Goal: Task Accomplishment & Management: Use online tool/utility

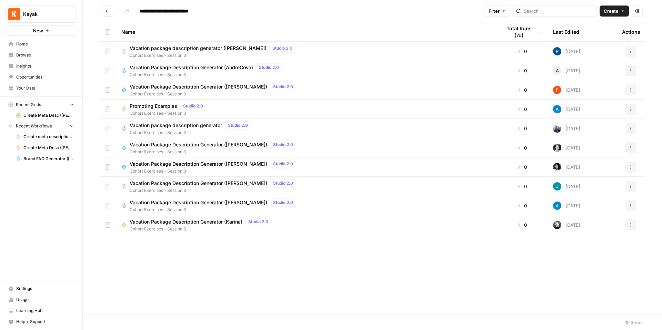
click at [33, 55] on span "Browse" at bounding box center [45, 55] width 58 height 6
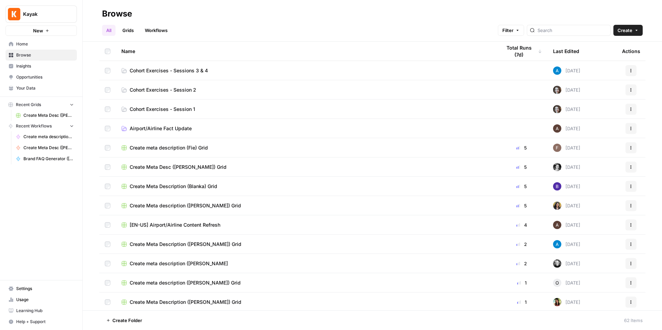
click at [208, 71] on link "Cohort Exercises - Sessions 3 & 4" at bounding box center [305, 70] width 369 height 7
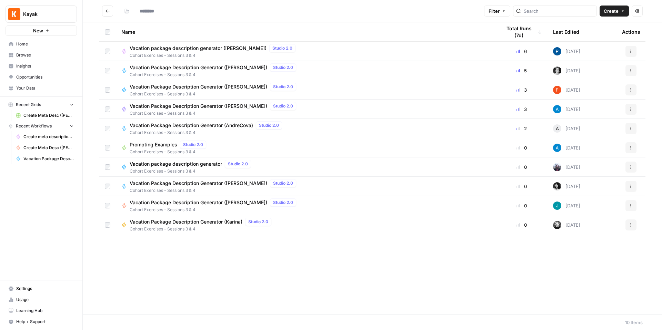
type input "**********"
click at [216, 70] on span "Vacation Package Description Generator ([PERSON_NAME])" at bounding box center [198, 67] width 137 height 7
click at [216, 70] on div "**********" at bounding box center [372, 165] width 579 height 330
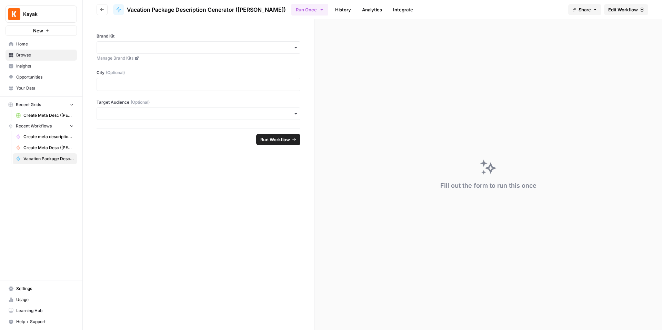
click at [631, 12] on span "Edit Workflow" at bounding box center [623, 9] width 30 height 7
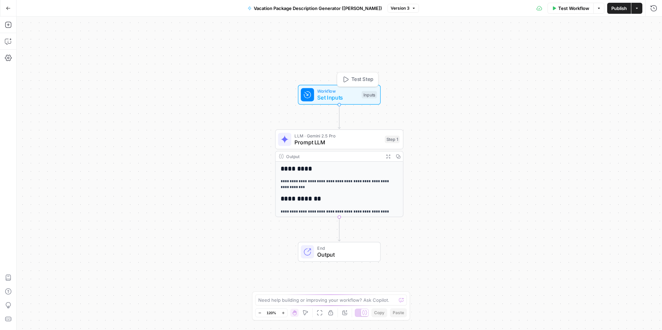
click at [343, 96] on span "Set Inputs" at bounding box center [337, 97] width 41 height 8
click at [10, 30] on button "Add Steps" at bounding box center [8, 24] width 11 height 11
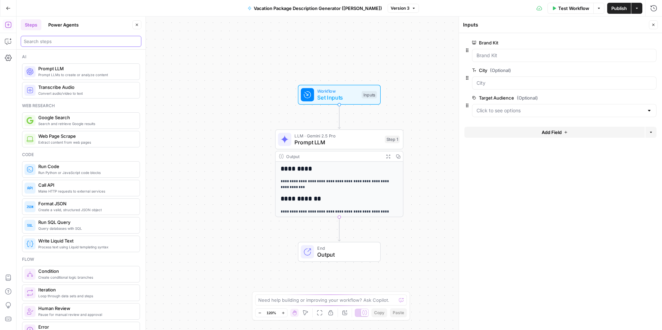
click at [85, 40] on input "search" at bounding box center [81, 41] width 114 height 7
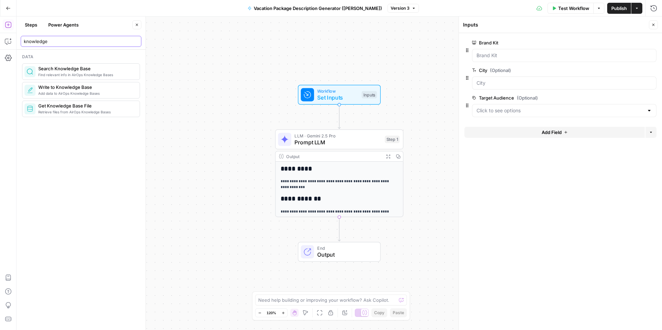
type input "knowledge"
click at [93, 112] on span "Retrieve files from AirOps Knowledge Bases" at bounding box center [86, 112] width 96 height 6
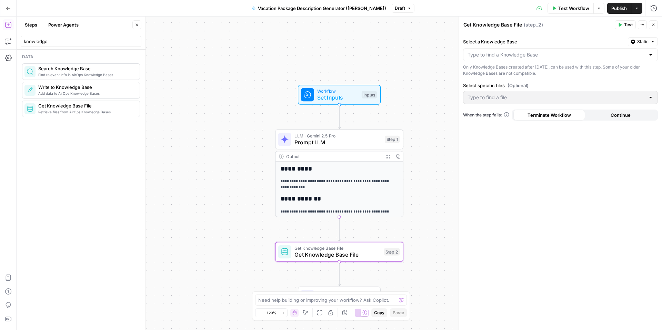
click at [516, 59] on div at bounding box center [560, 54] width 195 height 13
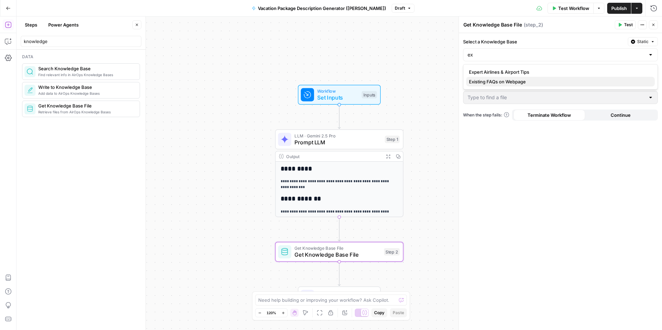
click at [525, 82] on span "Existing FAQs on Webpage" at bounding box center [559, 81] width 180 height 7
type input "Existing FAQs on Webpage"
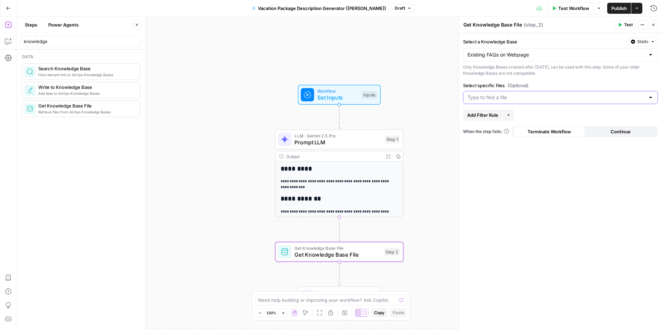
click at [498, 98] on input "Select specific files (Optional)" at bounding box center [555, 97] width 177 height 7
click at [498, 115] on span "Kayka - FAQs on Webpage.pdf" at bounding box center [559, 114] width 180 height 7
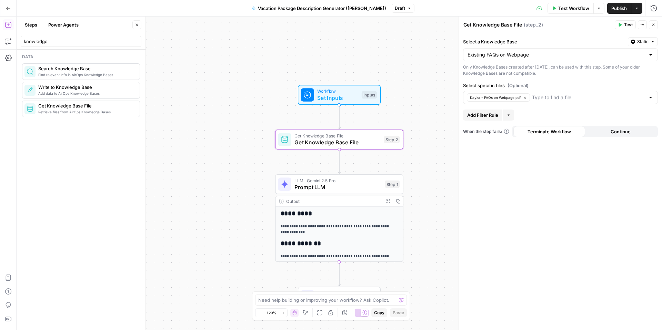
click at [502, 24] on textarea "Get Knowledge Base File" at bounding box center [492, 24] width 59 height 7
click at [501, 25] on textarea "Get Knowledge Base File" at bounding box center [492, 24] width 59 height 7
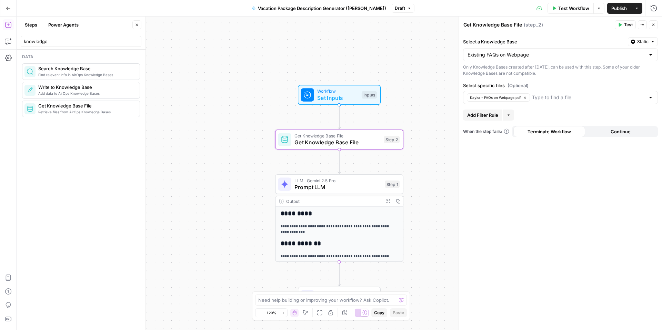
click at [501, 25] on textarea "Get Knowledge Base File" at bounding box center [492, 24] width 59 height 7
type textarea "G"
type textarea "Fetch Existing FAQs"
click at [620, 10] on span "Publish" at bounding box center [619, 8] width 16 height 7
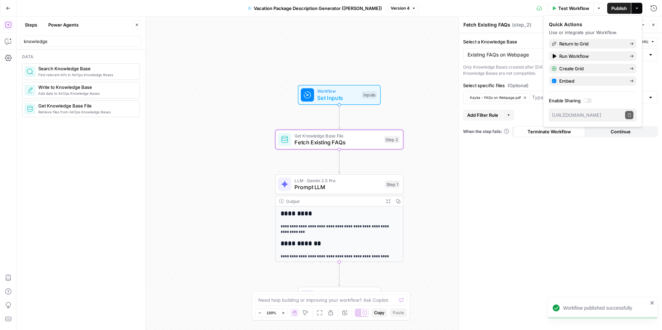
click at [432, 87] on div "**********" at bounding box center [339, 174] width 645 height 314
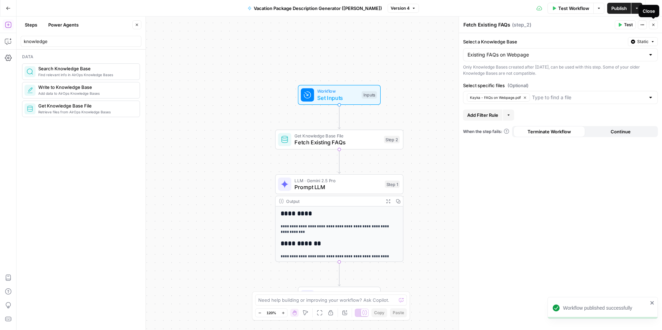
click at [652, 25] on icon "button" at bounding box center [653, 25] width 4 height 4
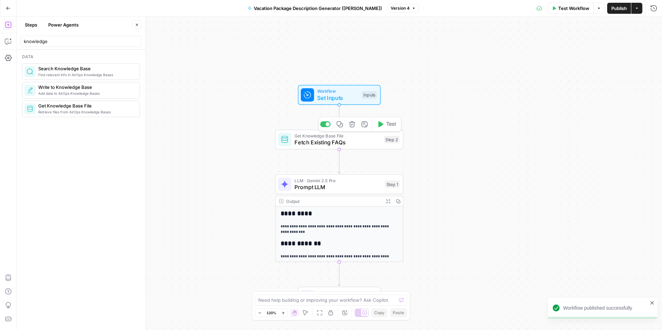
click at [384, 129] on button "Test" at bounding box center [386, 124] width 25 height 11
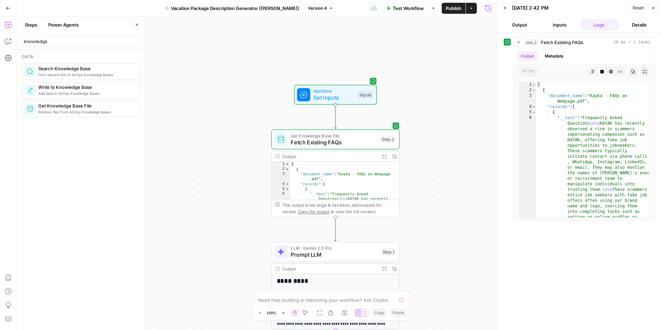
click at [472, 144] on div "Workflow Set Inputs Inputs Get Knowledge Base File Fetch Existing FAQs Step 2 O…" at bounding box center [257, 174] width 480 height 314
click at [336, 231] on icon "Edge from step_2 to step_1" at bounding box center [335, 229] width 2 height 24
click at [335, 229] on icon "Edge from step_2 to step_1" at bounding box center [335, 229] width 2 height 24
click at [140, 27] on button "Close" at bounding box center [136, 24] width 9 height 9
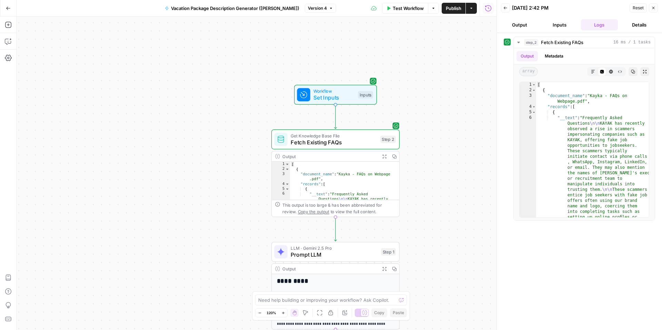
click at [14, 27] on div "Add Steps Copilot Settings AirOps Academy Help Give Feedback Shortcuts" at bounding box center [8, 174] width 17 height 314
click at [12, 25] on button "Add Steps" at bounding box center [8, 24] width 11 height 11
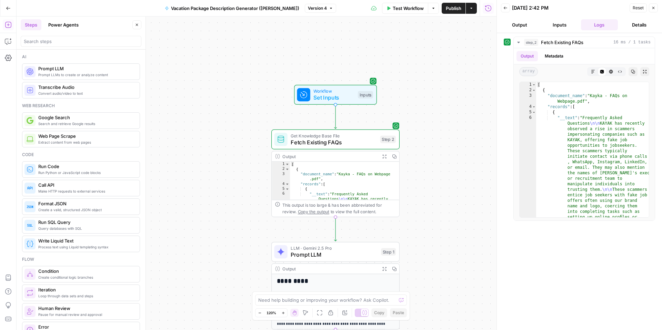
click at [83, 77] on span "Prompt LLMs to create or analyze content" at bounding box center [86, 75] width 96 height 6
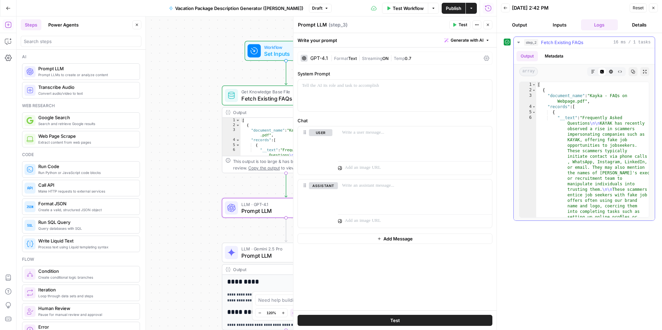
scroll to position [1, 0]
click at [651, 8] on icon "button" at bounding box center [653, 8] width 4 height 4
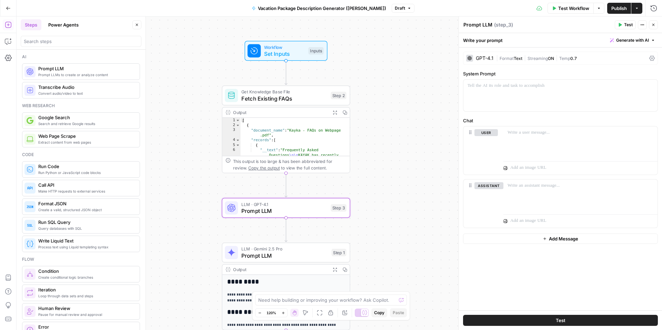
click at [484, 27] on textarea "Prompt LLM" at bounding box center [477, 24] width 29 height 7
click at [506, 87] on p at bounding box center [560, 85] width 186 height 7
click at [624, 42] on span "Generate with AI" at bounding box center [632, 40] width 33 height 6
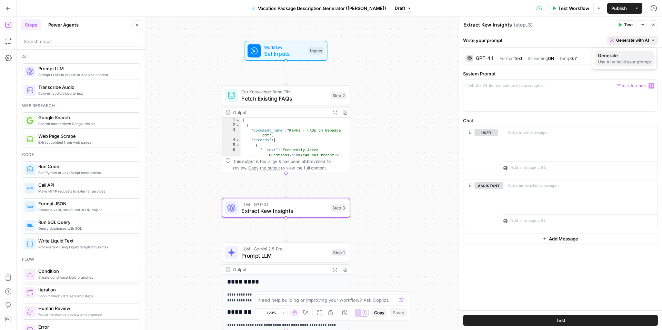
click at [619, 54] on span "Generate" at bounding box center [622, 55] width 50 height 7
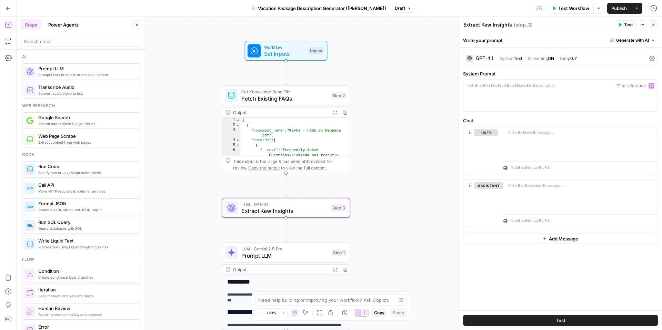
click at [484, 21] on div "Extract Kew Insights Extract Kew Insights" at bounding box center [487, 25] width 52 height 8
click at [489, 24] on textarea "Extract Kew Insights" at bounding box center [487, 24] width 49 height 7
click at [491, 25] on textarea "Extract Kew Insights" at bounding box center [487, 24] width 49 height 7
click at [629, 39] on span "Generate with AI" at bounding box center [632, 40] width 33 height 6
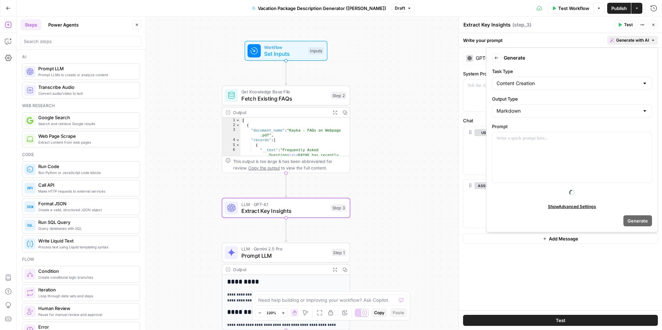
type textarea "Extract Key Insights"
click at [523, 151] on div at bounding box center [571, 157] width 159 height 50
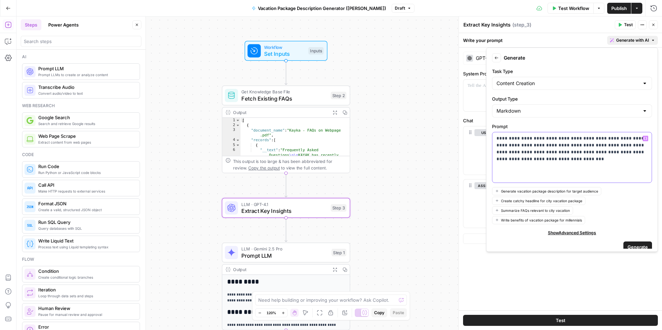
scroll to position [7, 0]
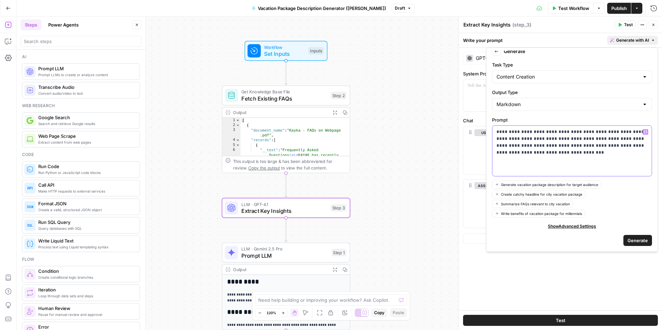
drag, startPoint x: 548, startPoint y: 138, endPoint x: 591, endPoint y: 135, distance: 42.9
click at [549, 138] on p "**********" at bounding box center [571, 143] width 151 height 28
click at [642, 235] on button "Generate" at bounding box center [637, 240] width 29 height 11
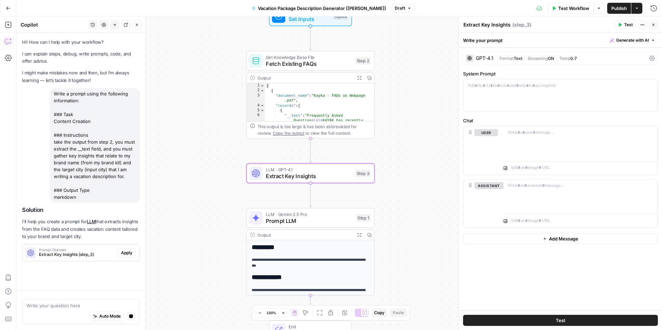
scroll to position [0, 0]
click at [123, 250] on span "Apply" at bounding box center [126, 253] width 11 height 6
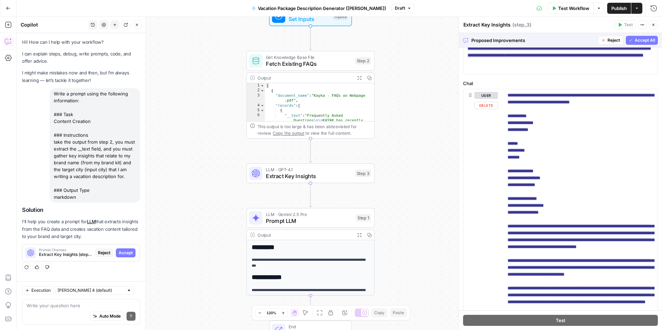
scroll to position [19, 0]
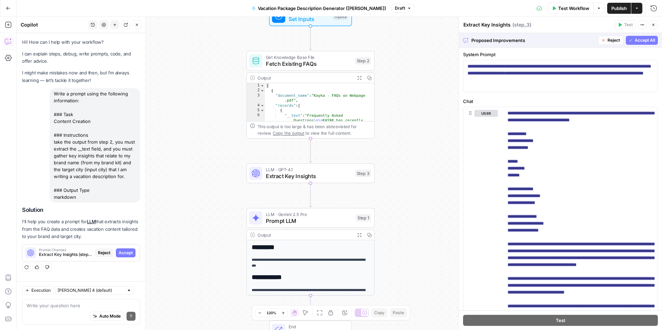
click at [646, 44] on button "Accept All" at bounding box center [641, 40] width 32 height 9
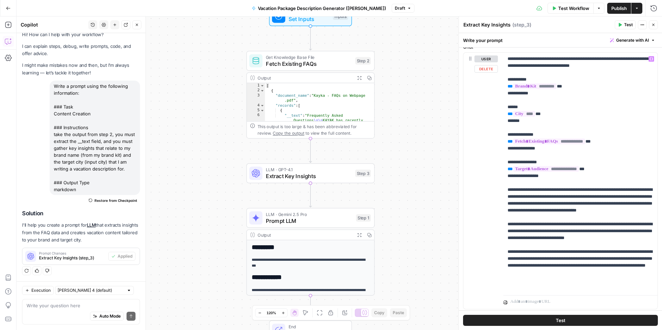
scroll to position [93, 0]
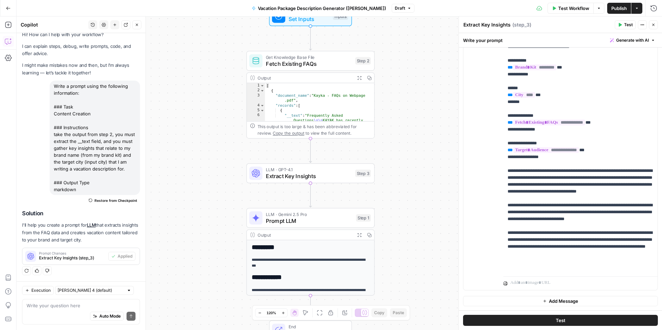
click at [622, 21] on button "Test" at bounding box center [624, 24] width 21 height 9
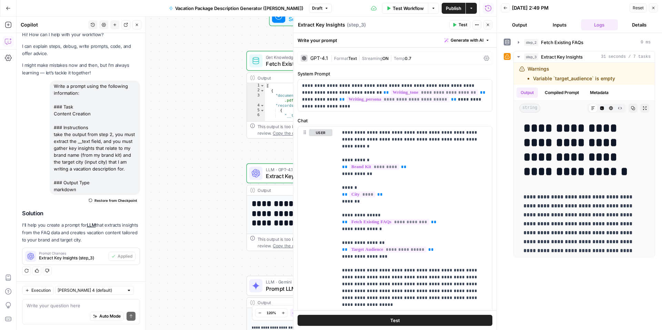
click at [490, 24] on button "Close" at bounding box center [487, 24] width 9 height 9
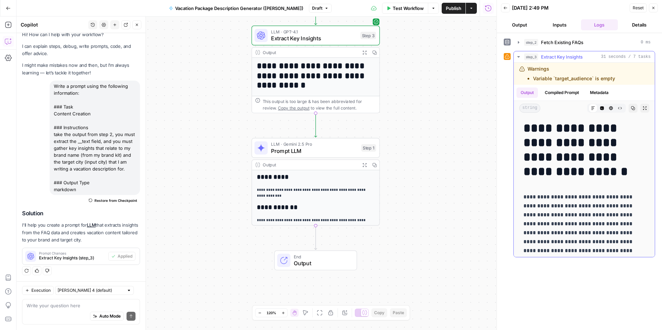
click at [558, 91] on button "Compiled Prompt" at bounding box center [561, 93] width 42 height 10
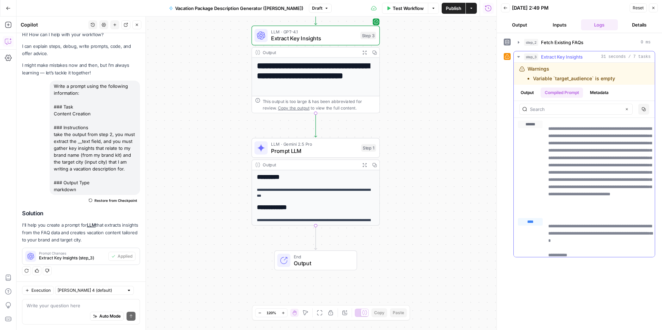
click at [591, 91] on button "Metadata" at bounding box center [598, 93] width 27 height 10
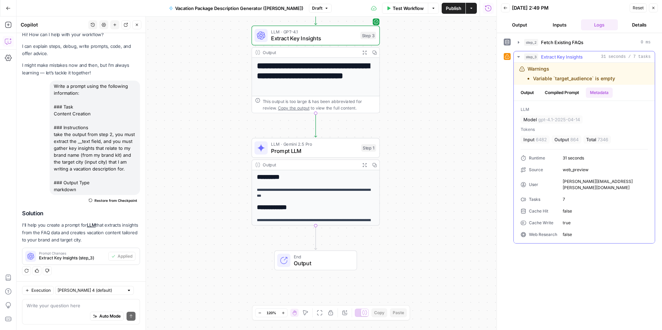
click at [535, 92] on button "Output" at bounding box center [526, 93] width 21 height 10
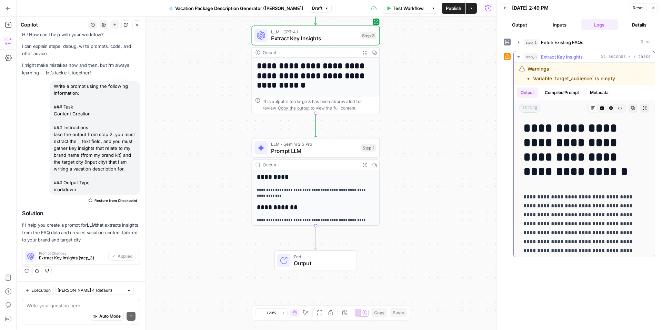
click at [520, 58] on icon "button" at bounding box center [518, 57] width 6 height 6
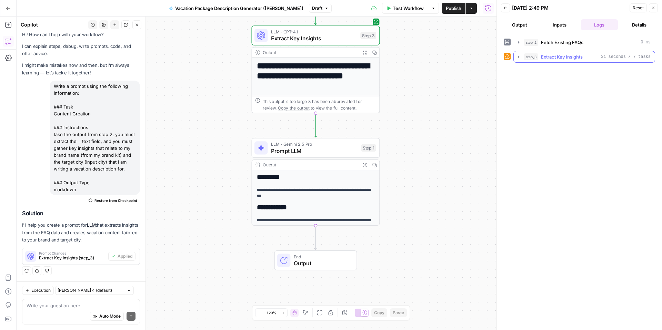
click at [520, 58] on icon "button" at bounding box center [518, 57] width 6 height 6
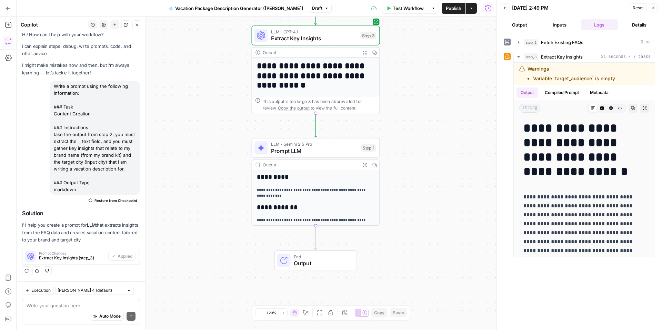
click at [557, 28] on button "Inputs" at bounding box center [559, 24] width 37 height 11
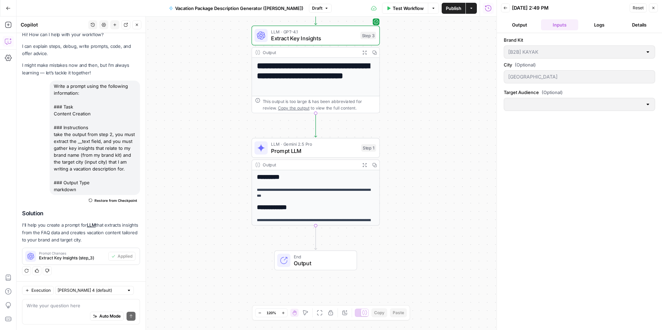
click at [529, 27] on button "Output" at bounding box center [519, 24] width 37 height 11
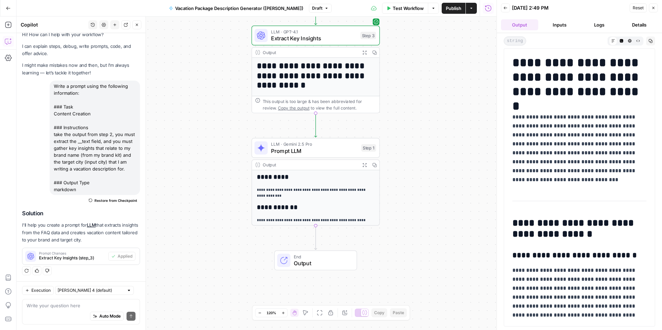
click at [588, 28] on button "Logs" at bounding box center [599, 24] width 37 height 11
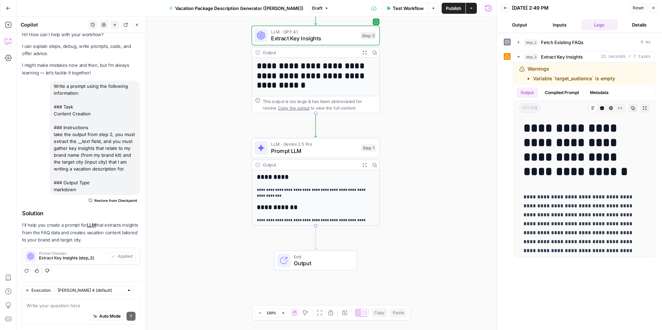
click at [651, 24] on button "Details" at bounding box center [638, 24] width 37 height 11
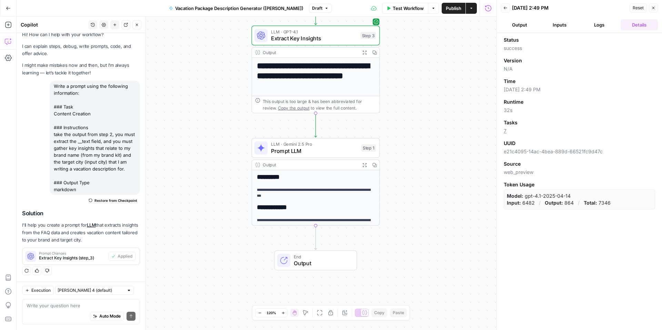
click at [616, 24] on button "Logs" at bounding box center [599, 24] width 37 height 11
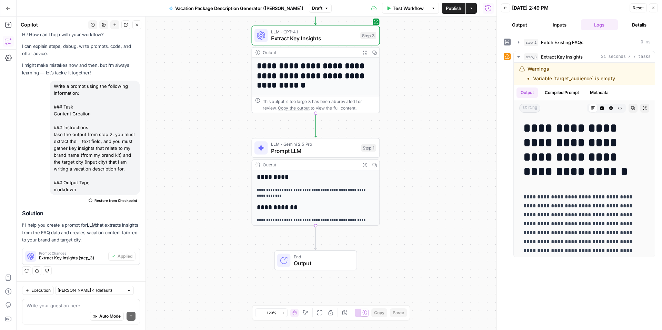
click at [321, 39] on span "Extract Key Insights" at bounding box center [314, 38] width 86 height 8
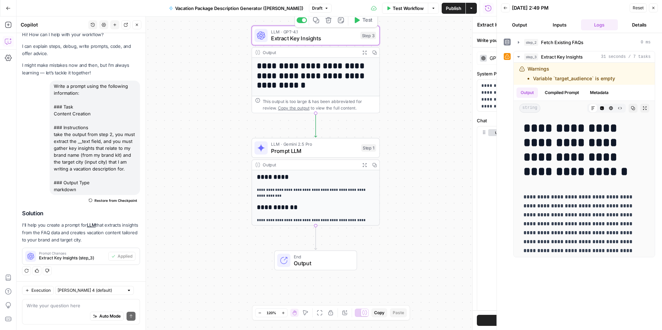
click at [321, 39] on div "**********" at bounding box center [394, 174] width 203 height 314
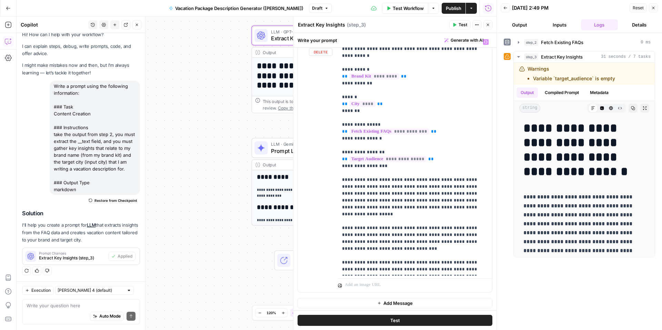
scroll to position [91, 0]
click at [490, 24] on button "Close" at bounding box center [487, 24] width 9 height 9
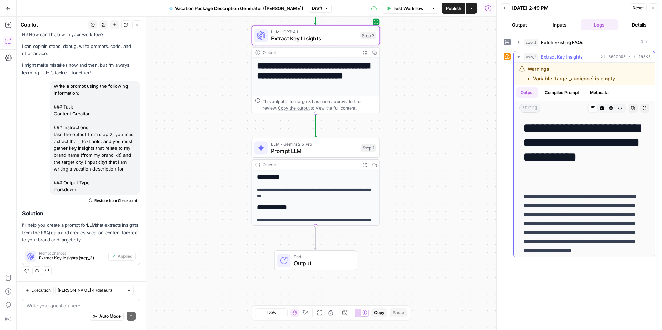
click at [620, 170] on h1 "**********" at bounding box center [584, 150] width 122 height 58
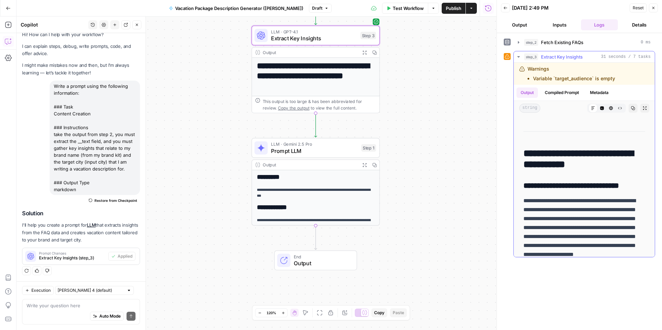
scroll to position [0, 0]
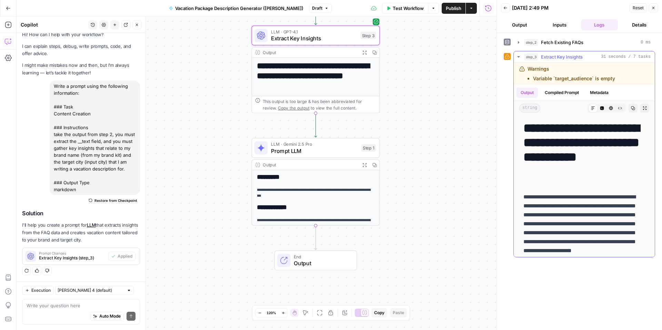
click at [563, 95] on button "Compiled Prompt" at bounding box center [561, 93] width 42 height 10
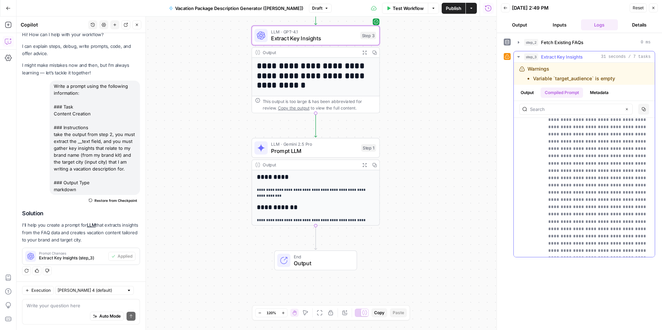
scroll to position [4838, 0]
click at [601, 96] on button "Metadata" at bounding box center [598, 93] width 27 height 10
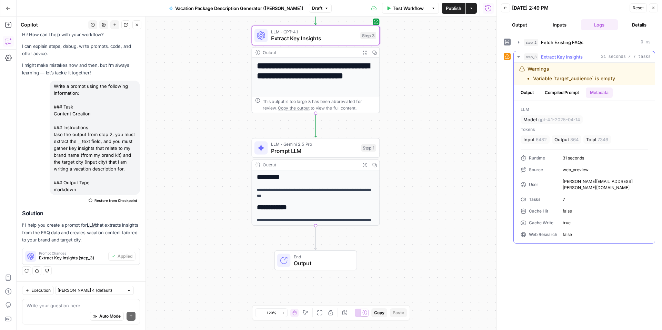
click at [535, 95] on button "Output" at bounding box center [526, 93] width 21 height 10
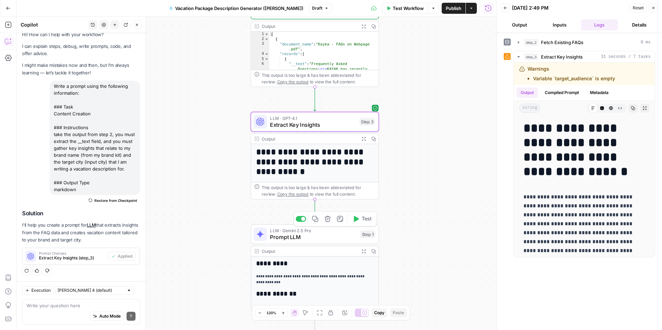
click at [296, 237] on span "Prompt LLM" at bounding box center [313, 237] width 87 height 8
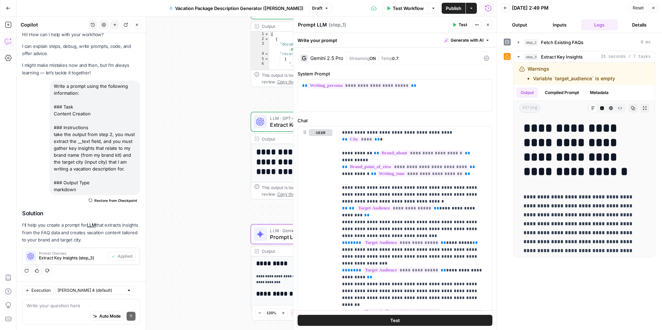
click at [319, 24] on textarea "Prompt LLM" at bounding box center [312, 24] width 29 height 7
click at [304, 22] on textarea "reat" at bounding box center [302, 24] width 9 height 7
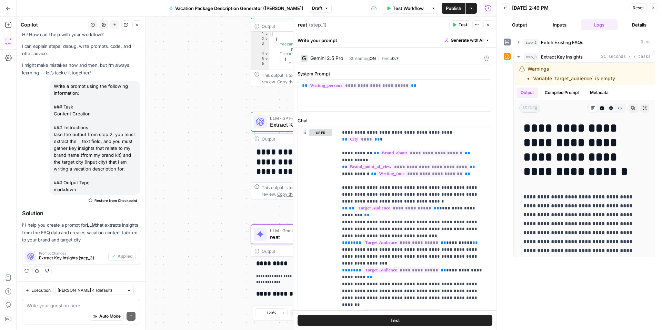
click at [305, 23] on textarea "reat" at bounding box center [302, 24] width 9 height 7
click at [489, 42] on button "Generate with AI" at bounding box center [466, 40] width 51 height 9
type textarea "Create Vacation Package Description"
click at [459, 71] on span "Refine" at bounding box center [455, 71] width 55 height 7
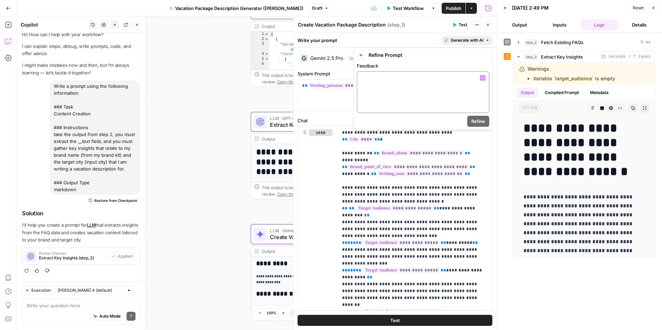
click at [476, 85] on div at bounding box center [423, 92] width 132 height 41
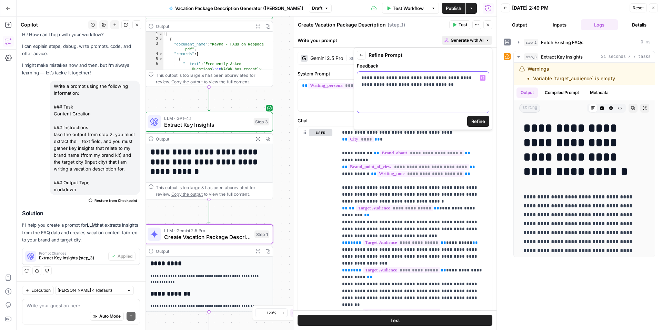
click at [371, 85] on p "**********" at bounding box center [422, 81] width 123 height 14
click at [423, 86] on p "**********" at bounding box center [422, 81] width 123 height 14
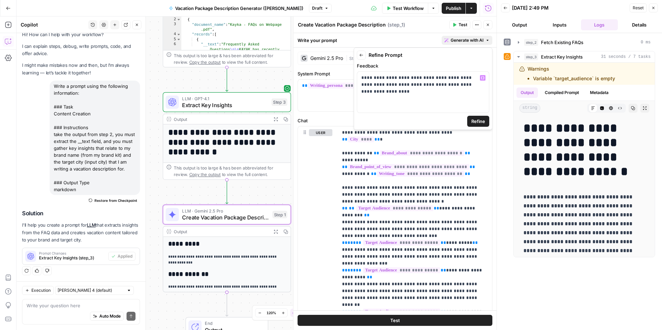
click at [474, 120] on span "Refine" at bounding box center [478, 121] width 14 height 7
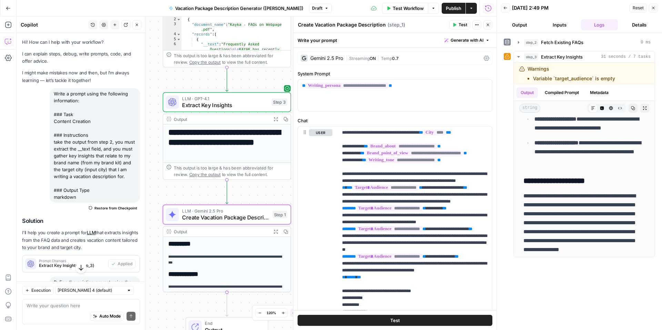
scroll to position [0, 0]
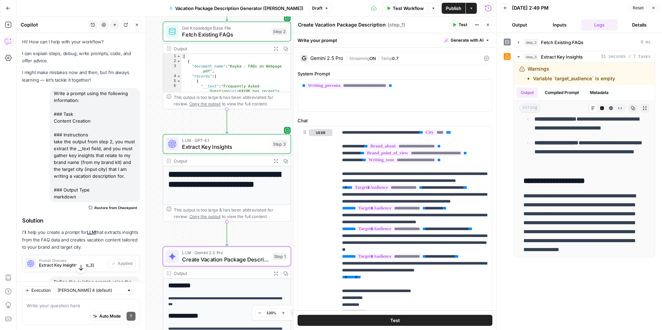
click at [461, 25] on span "Test" at bounding box center [462, 25] width 9 height 6
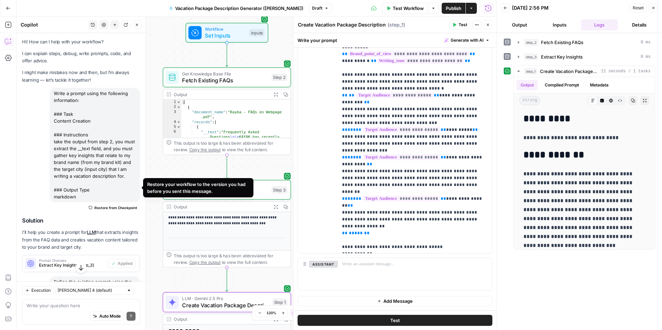
scroll to position [116, 0]
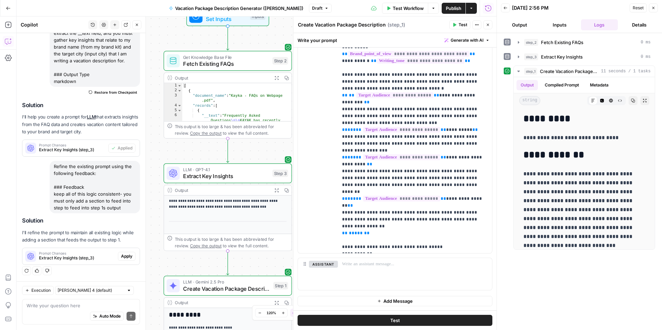
click at [137, 24] on icon "button" at bounding box center [137, 25] width 4 height 4
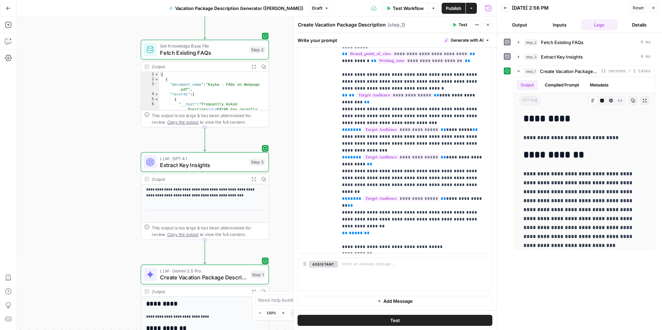
scroll to position [113, 0]
click at [490, 25] on button "Close" at bounding box center [487, 24] width 9 height 9
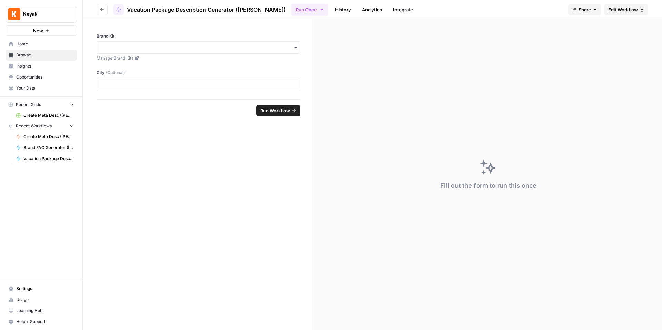
click at [37, 58] on link "Browse" at bounding box center [41, 55] width 71 height 11
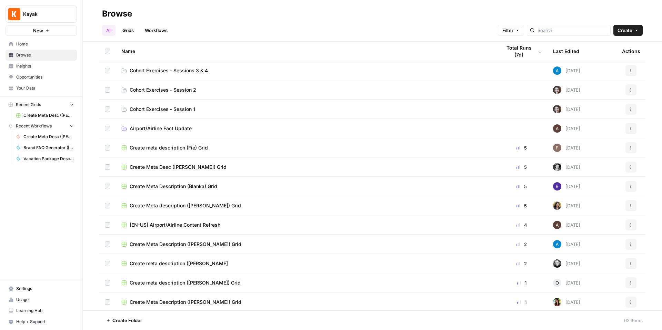
click at [178, 70] on span "Cohort Exercises - Sessions 3 & 4" at bounding box center [169, 70] width 78 height 7
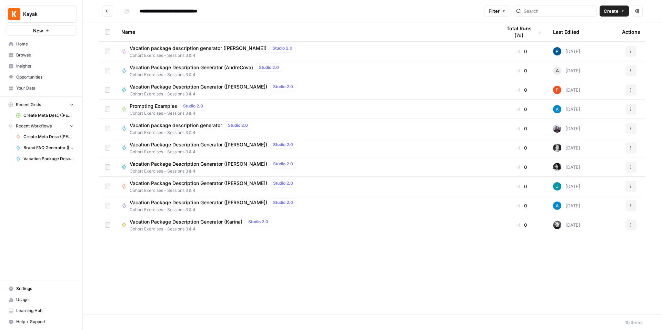
click at [216, 149] on span "Cohort Exercises - Sessions 3 & 4" at bounding box center [214, 152] width 169 height 6
click at [216, 149] on div "**********" at bounding box center [372, 165] width 579 height 330
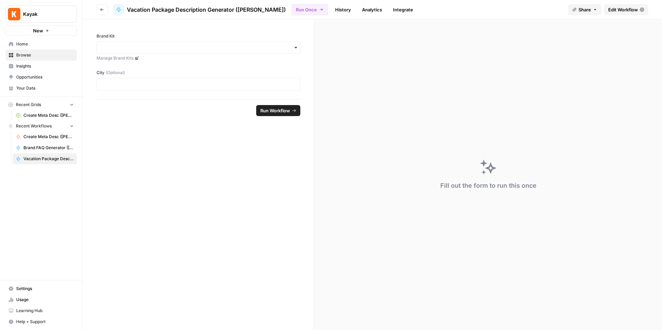
click at [622, 9] on span "Edit Workflow" at bounding box center [623, 9] width 30 height 7
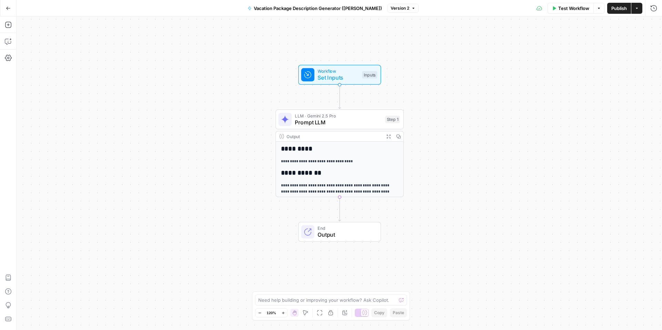
click at [360, 120] on span "Prompt LLM" at bounding box center [338, 122] width 87 height 8
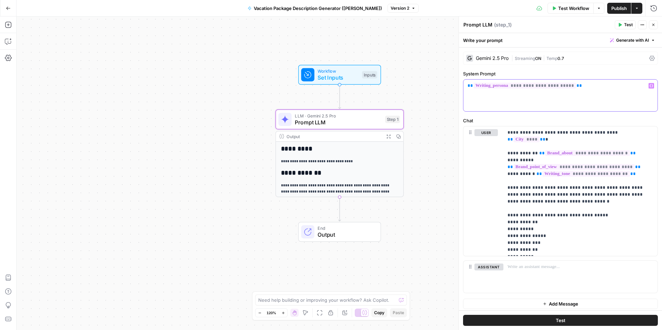
click at [565, 95] on div "**********" at bounding box center [560, 96] width 194 height 32
click at [627, 24] on span "Test" at bounding box center [628, 25] width 9 height 6
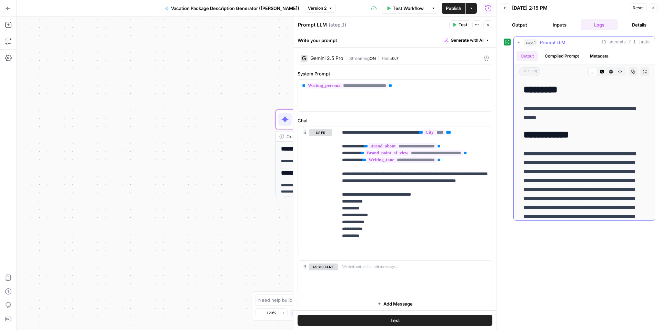
click at [571, 157] on p "**********" at bounding box center [584, 195] width 122 height 90
click at [364, 207] on p "**********" at bounding box center [415, 191] width 146 height 124
click at [364, 204] on p "**********" at bounding box center [415, 191] width 146 height 124
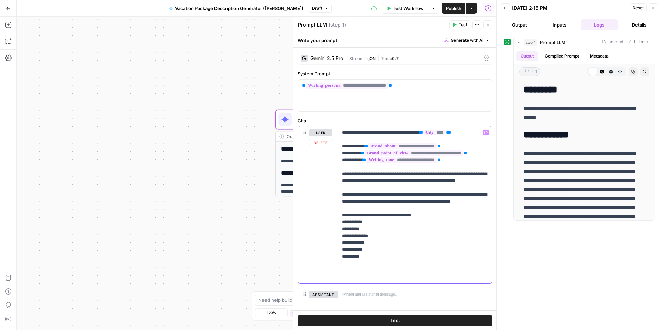
click at [440, 227] on p "**********" at bounding box center [415, 205] width 146 height 152
click at [466, 27] on span "Test" at bounding box center [462, 25] width 9 height 6
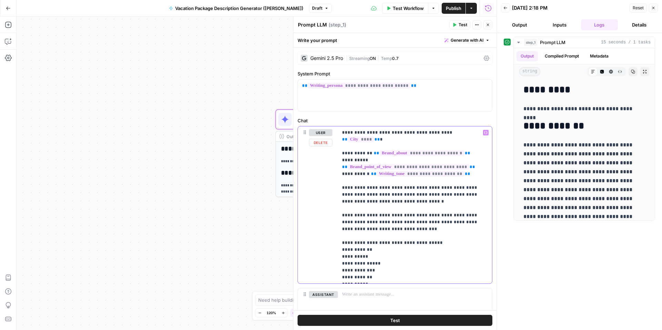
click at [406, 219] on p "**********" at bounding box center [415, 205] width 146 height 152
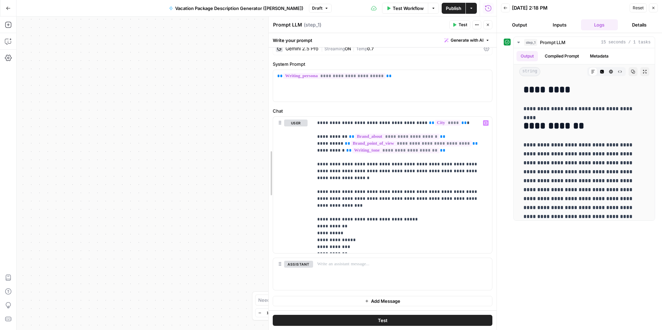
scroll to position [10, 0]
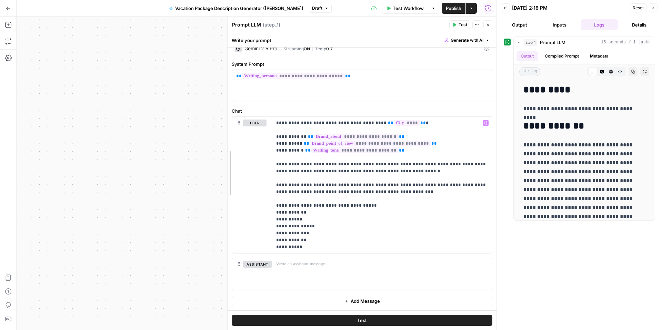
drag, startPoint x: 295, startPoint y: 172, endPoint x: 229, endPoint y: 171, distance: 65.8
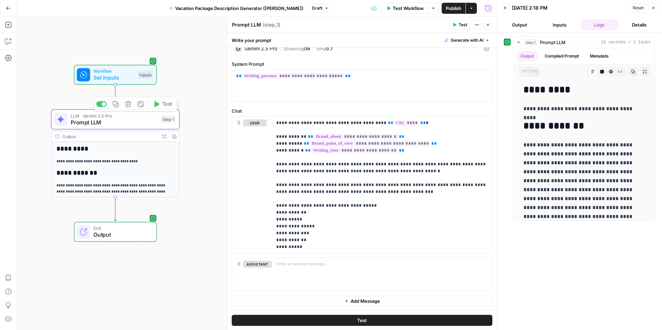
click at [119, 79] on span "Set Inputs" at bounding box center [113, 77] width 41 height 8
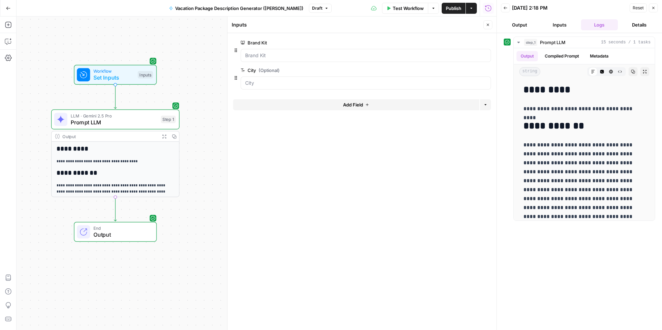
click at [340, 101] on button "Add Field" at bounding box center [356, 104] width 246 height 11
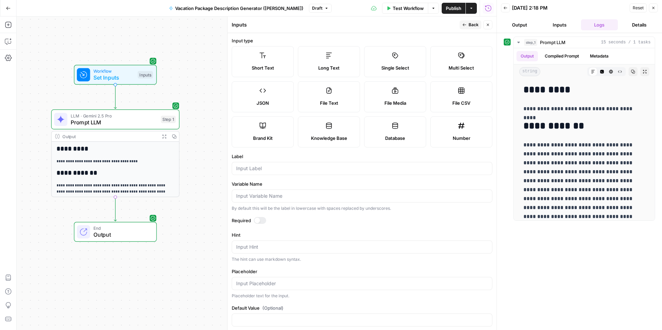
click at [393, 73] on label "Single Select" at bounding box center [395, 61] width 62 height 31
click at [282, 168] on input "Label" at bounding box center [362, 168] width 252 height 7
type input "t"
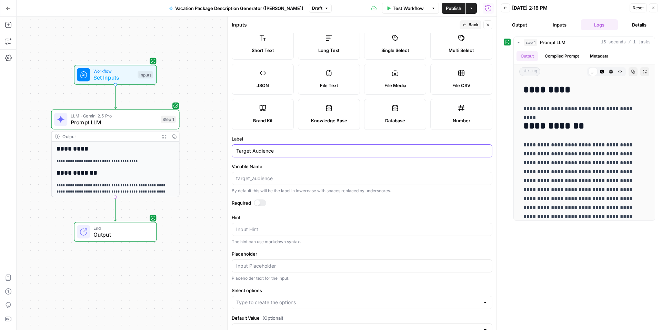
scroll to position [38, 0]
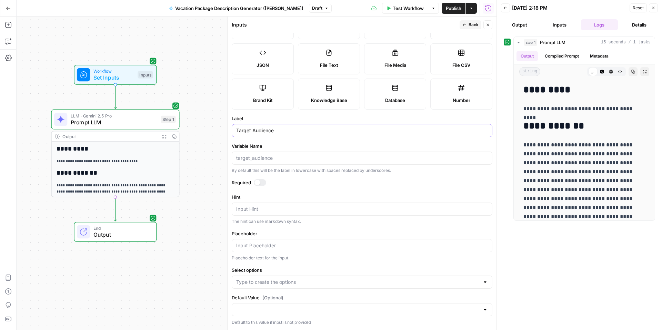
type input "Target Audience"
click at [315, 277] on div at bounding box center [362, 282] width 261 height 13
type input "millennial travellers"
click at [324, 278] on div "millennial travellers" at bounding box center [362, 282] width 261 height 13
click at [336, 282] on input "Select options" at bounding box center [357, 282] width 243 height 7
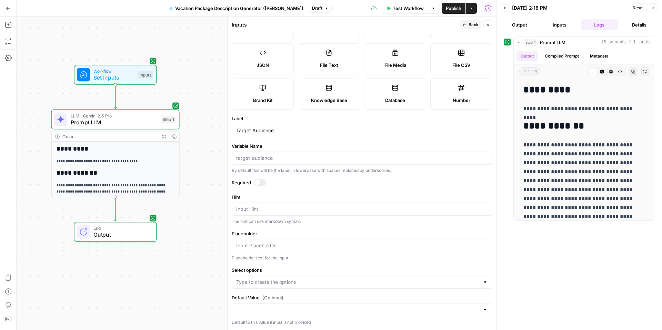
click at [347, 316] on div at bounding box center [362, 309] width 261 height 13
click at [315, 280] on input "Select options" at bounding box center [357, 282] width 243 height 7
type input "Millennial Travellers"
type input "retirees"
click at [325, 279] on input "Select options" at bounding box center [393, 282] width 172 height 7
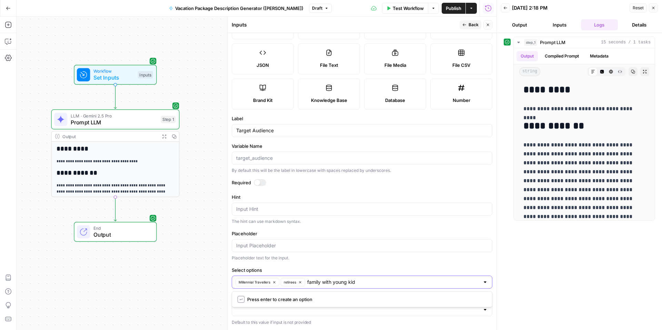
type input "family with young kids"
type input "solo travellers"
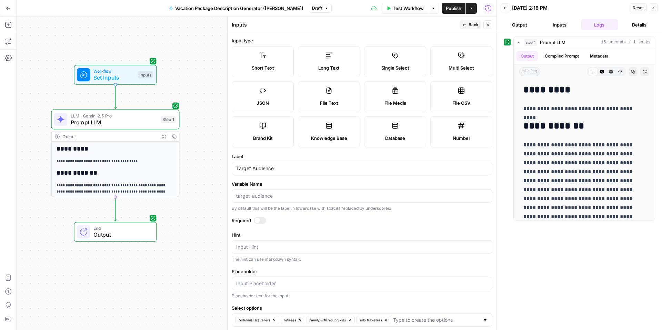
click at [472, 25] on span "Back" at bounding box center [473, 25] width 10 height 6
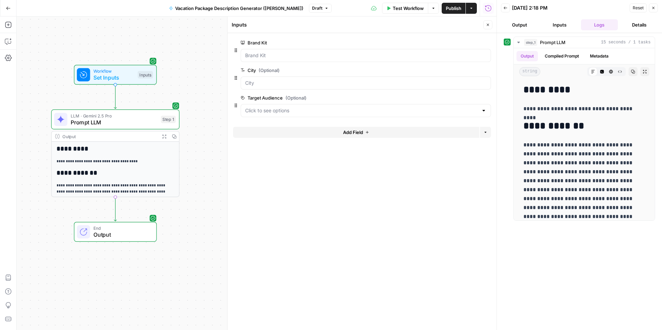
click at [489, 23] on icon "button" at bounding box center [488, 25] width 4 height 4
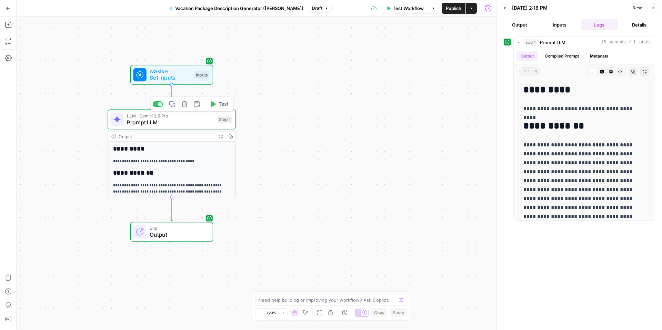
click at [118, 119] on icon at bounding box center [117, 119] width 8 height 8
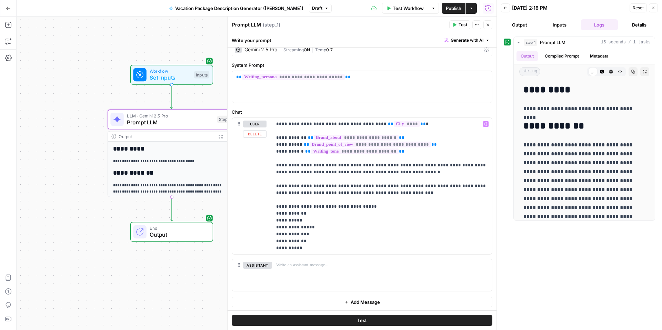
scroll to position [10, 0]
click at [291, 179] on p "**********" at bounding box center [382, 185] width 212 height 131
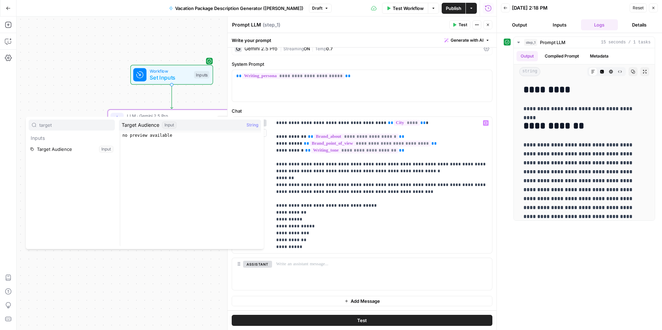
type input "target"
click at [71, 152] on button "Select variable Target Audience" at bounding box center [72, 149] width 86 height 11
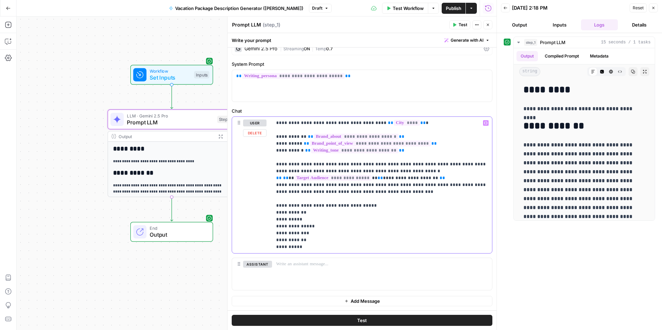
click at [334, 192] on p "**********" at bounding box center [382, 185] width 212 height 131
click at [283, 197] on p "**********" at bounding box center [382, 185] width 212 height 131
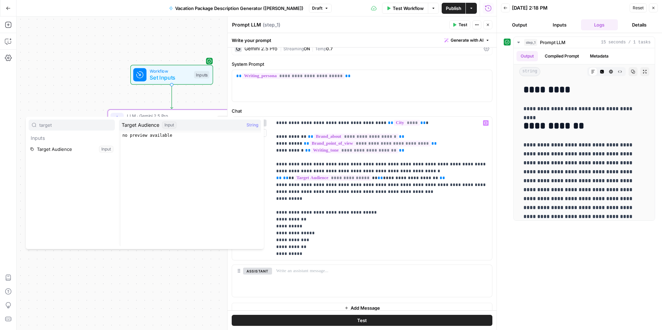
type input "target"
click at [70, 147] on button "Select variable Target Audience" at bounding box center [72, 149] width 86 height 11
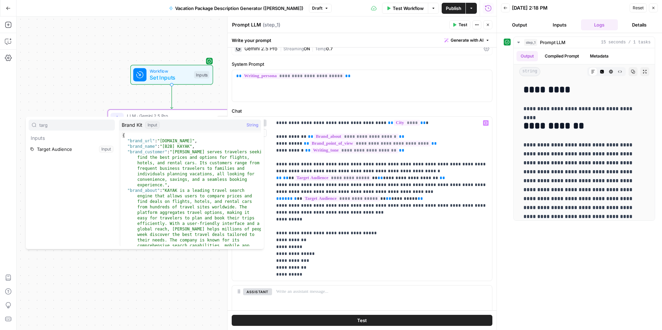
type input "targ"
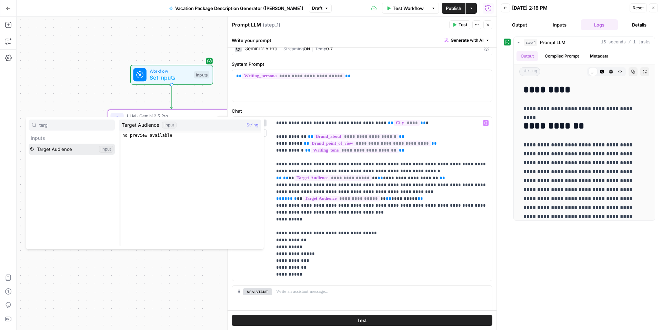
click at [29, 144] on button "Select variable Target Audience" at bounding box center [72, 149] width 86 height 11
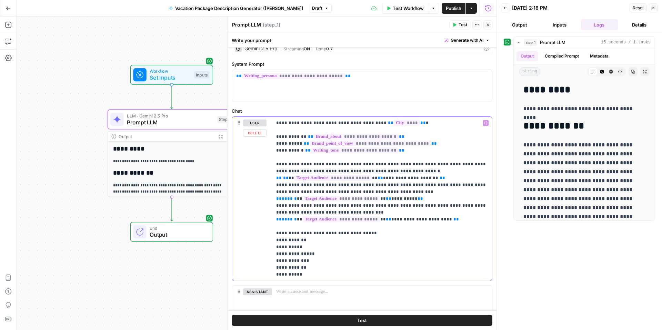
drag, startPoint x: 340, startPoint y: 212, endPoint x: 268, endPoint y: 207, distance: 71.9
click at [268, 207] on div "**********" at bounding box center [362, 199] width 260 height 164
copy p "**********"
click at [286, 222] on p "**********" at bounding box center [382, 199] width 212 height 159
click at [285, 223] on p "**********" at bounding box center [382, 199] width 212 height 159
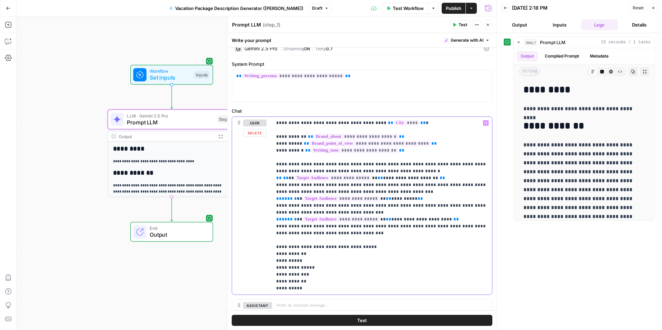
click at [346, 240] on p "**********" at bounding box center [382, 206] width 212 height 172
drag, startPoint x: 348, startPoint y: 234, endPoint x: 262, endPoint y: 227, distance: 86.1
click at [262, 227] on div "**********" at bounding box center [362, 206] width 260 height 178
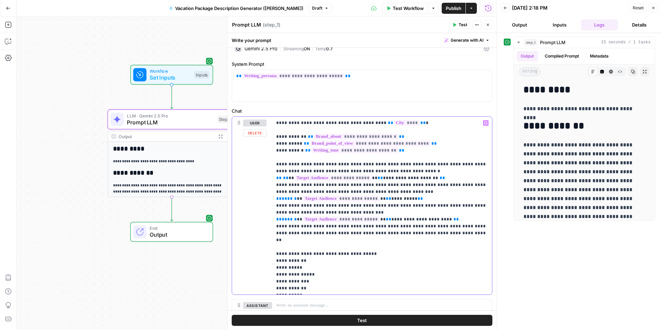
click at [417, 246] on p "**********" at bounding box center [382, 206] width 212 height 172
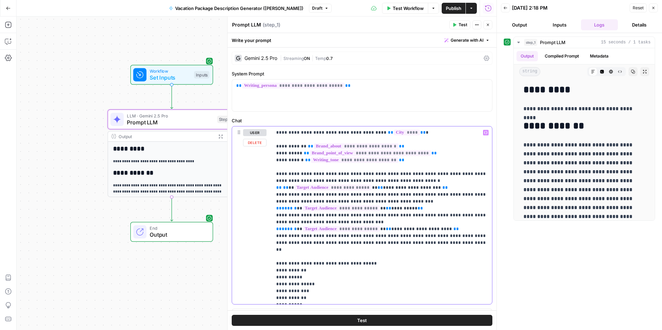
click at [423, 191] on p "**********" at bounding box center [382, 215] width 212 height 172
click at [439, 246] on p "**********" at bounding box center [382, 215] width 212 height 172
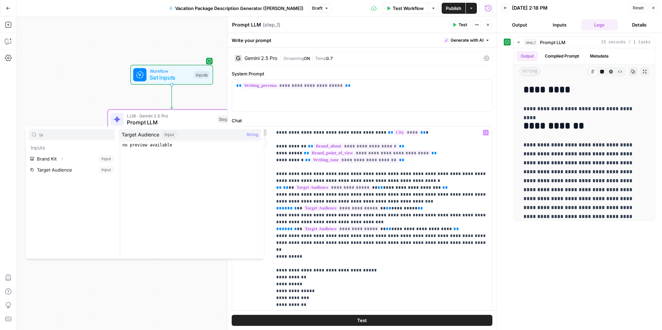
type input "ta"
click at [68, 168] on button "Select variable Target Audience" at bounding box center [72, 169] width 86 height 11
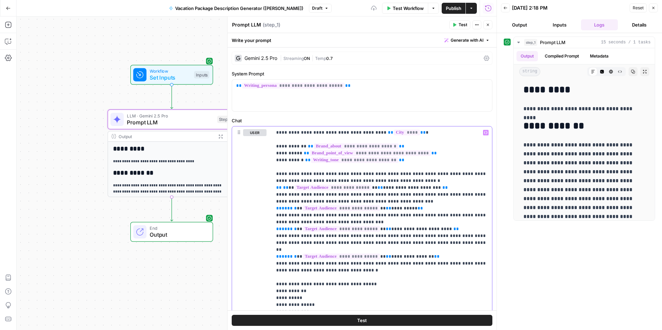
click at [326, 226] on span "**********" at bounding box center [341, 229] width 77 height 6
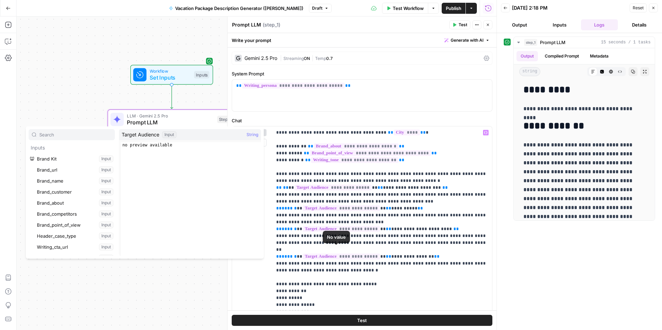
scroll to position [140, 0]
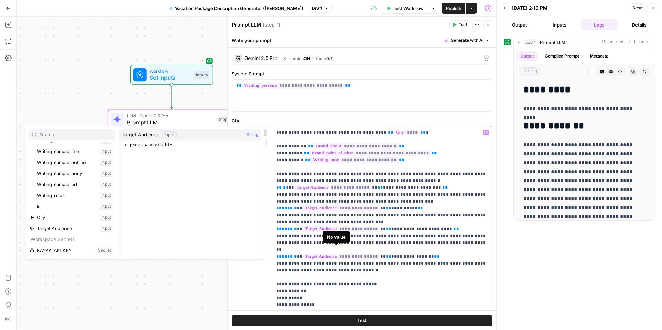
click at [329, 257] on p "**********" at bounding box center [382, 225] width 212 height 193
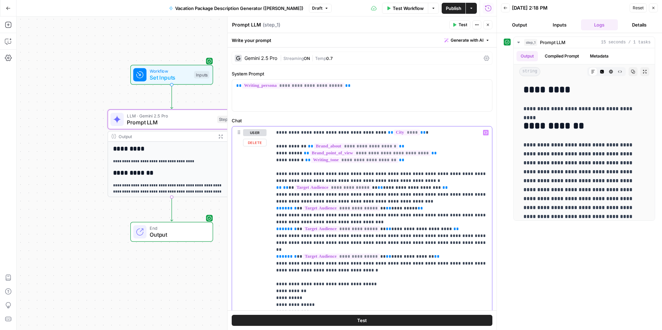
click at [400, 265] on p "**********" at bounding box center [382, 225] width 212 height 193
click at [292, 209] on span "******" at bounding box center [289, 208] width 15 height 4
click at [290, 230] on span "******" at bounding box center [289, 229] width 15 height 4
click at [290, 254] on span "******" at bounding box center [289, 256] width 15 height 4
click at [306, 270] on p "**********" at bounding box center [382, 229] width 212 height 200
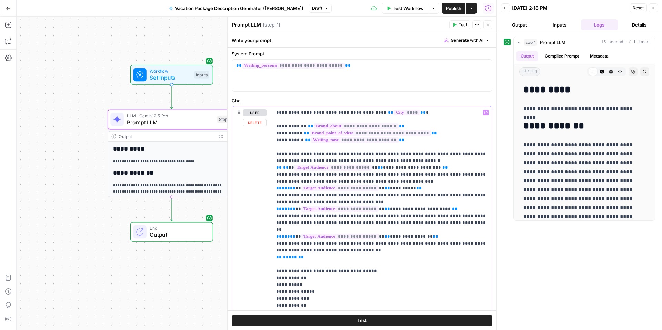
scroll to position [34, 0]
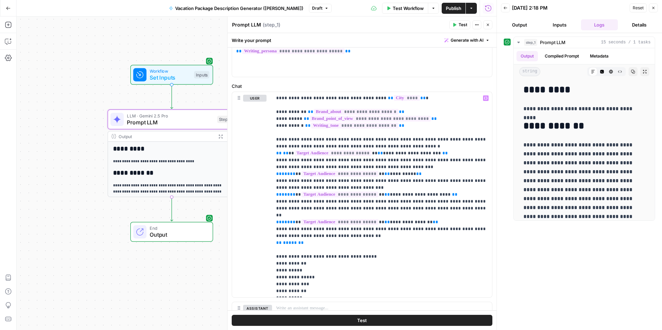
click at [398, 316] on button "Test" at bounding box center [362, 320] width 261 height 11
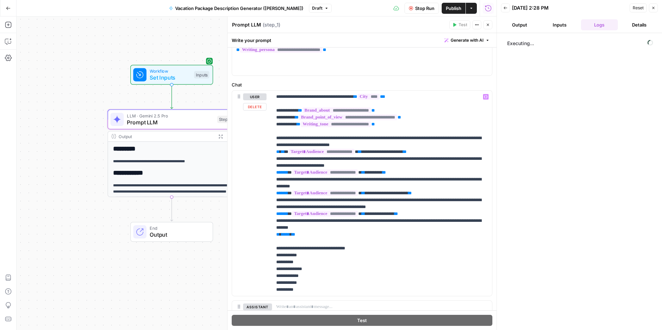
scroll to position [36, 0]
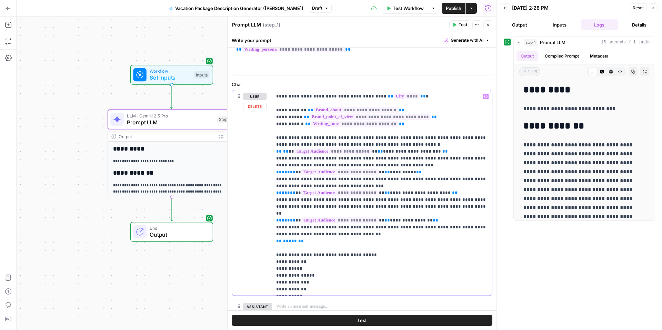
click at [290, 154] on p "**********" at bounding box center [382, 193] width 212 height 200
click at [373, 152] on span "**" at bounding box center [376, 151] width 6 height 4
click at [384, 172] on span "**" at bounding box center [387, 172] width 6 height 4
click at [295, 172] on p "**********" at bounding box center [382, 193] width 212 height 200
click at [301, 192] on span "**********" at bounding box center [339, 193] width 77 height 6
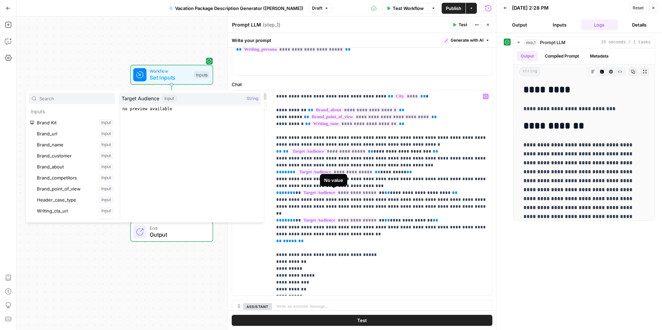
scroll to position [140, 0]
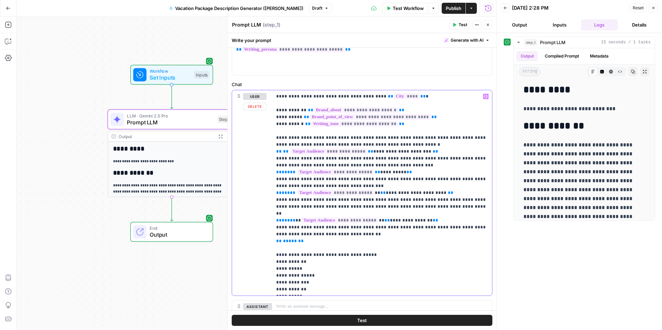
click at [372, 195] on p "**********" at bounding box center [382, 193] width 212 height 200
click at [375, 213] on p "**********" at bounding box center [382, 193] width 212 height 200
click at [294, 211] on p "**********" at bounding box center [382, 193] width 212 height 200
click at [362, 231] on p "**********" at bounding box center [382, 193] width 212 height 200
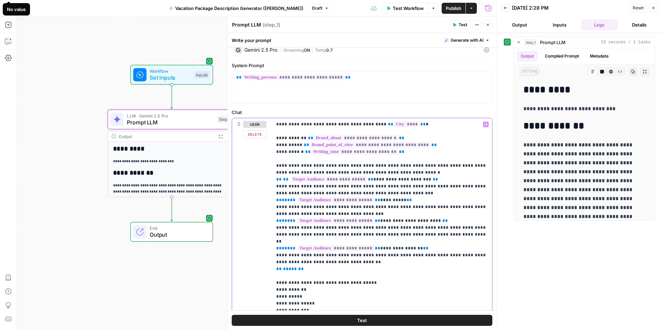
scroll to position [0, 0]
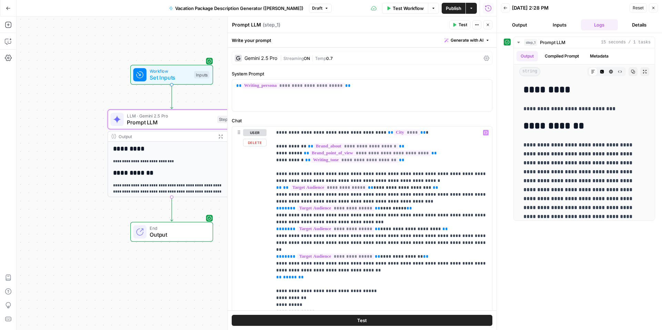
click at [407, 316] on button "Test" at bounding box center [362, 320] width 261 height 11
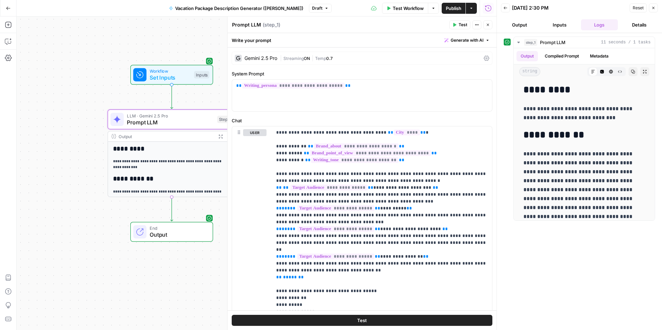
click at [184, 82] on div "Workflow Set Inputs Inputs Test Step" at bounding box center [171, 75] width 83 height 20
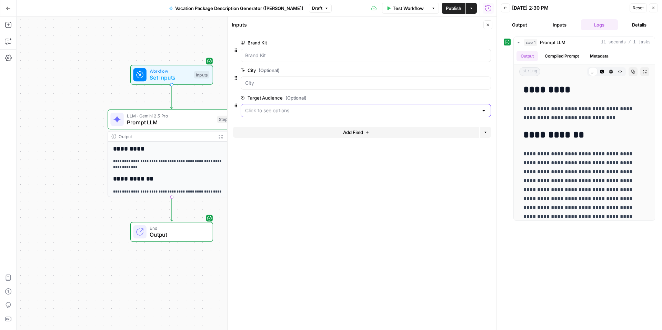
click at [305, 112] on Audience "Target Audience (Optional)" at bounding box center [361, 110] width 233 height 7
click at [79, 103] on div "**********" at bounding box center [257, 174] width 480 height 314
click at [329, 108] on Audience "Target Audience (Optional)" at bounding box center [361, 110] width 233 height 7
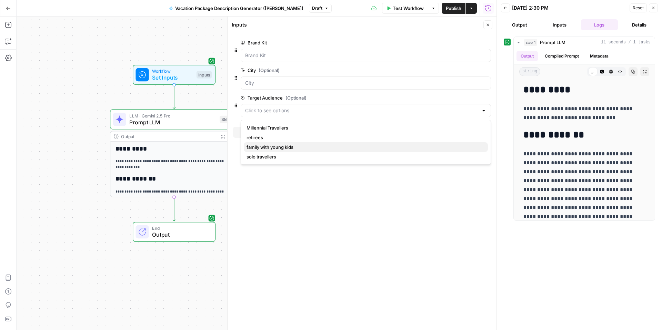
click at [288, 142] on button "family with young kids" at bounding box center [366, 147] width 244 height 10
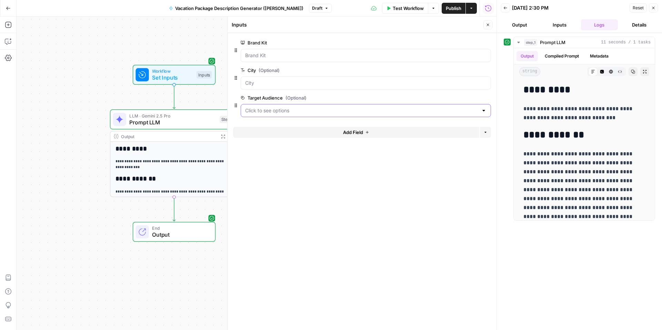
click at [318, 112] on Audience "Target Audience (Optional)" at bounding box center [361, 110] width 233 height 7
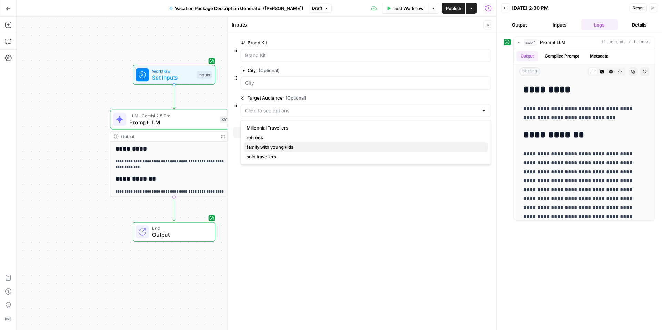
click at [278, 145] on span "family with young kids" at bounding box center [364, 147] width 236 height 7
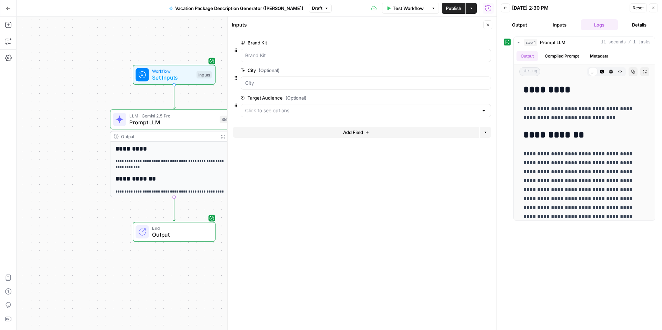
click at [485, 27] on button "Close" at bounding box center [487, 24] width 9 height 9
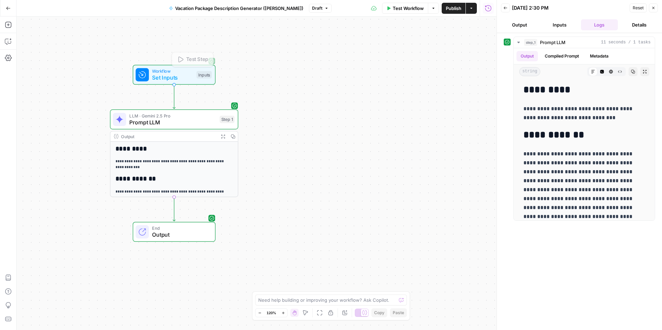
click at [173, 74] on span "Set Inputs" at bounding box center [172, 77] width 41 height 8
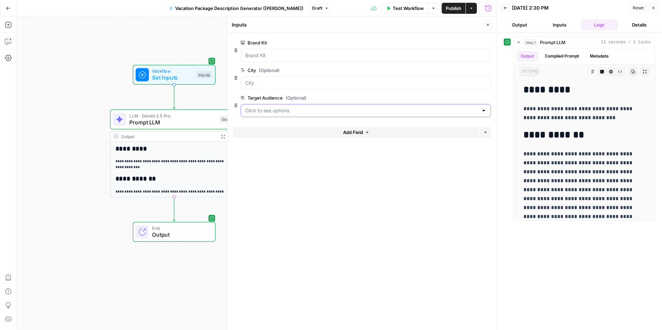
click at [276, 107] on Audience "Target Audience (Optional)" at bounding box center [361, 110] width 233 height 7
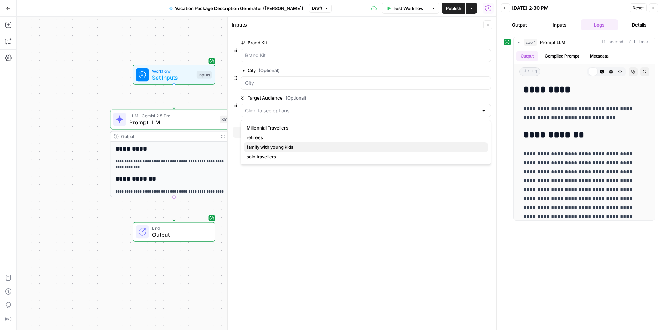
click at [277, 145] on span "family with young kids" at bounding box center [364, 147] width 236 height 7
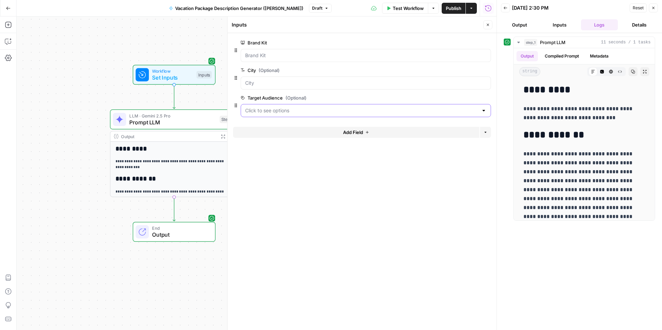
click at [361, 112] on Audience "Target Audience (Optional)" at bounding box center [361, 110] width 233 height 7
click at [278, 129] on span "Millennial Travellers" at bounding box center [364, 127] width 236 height 7
click at [278, 129] on button "Add Field" at bounding box center [356, 132] width 246 height 11
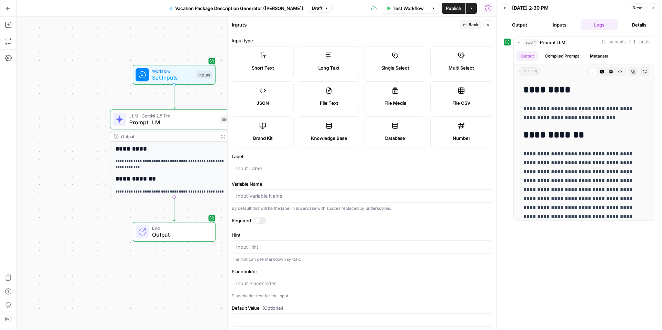
click at [487, 24] on icon "button" at bounding box center [488, 25] width 4 height 4
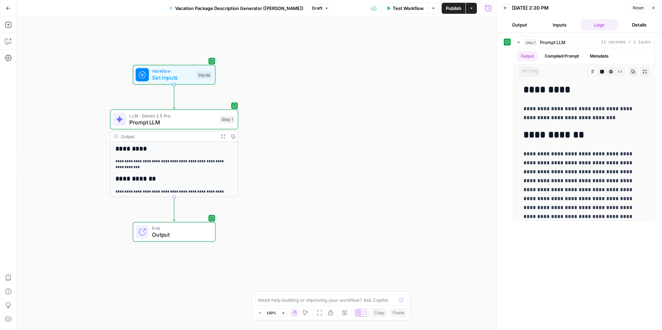
click at [197, 70] on div "Workflow Set Inputs Inputs Test Step" at bounding box center [173, 75] width 76 height 14
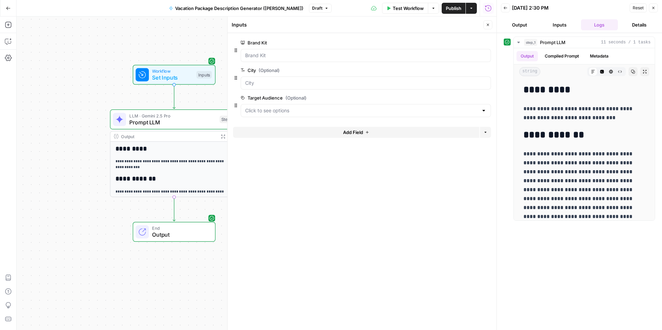
click at [310, 102] on div "Target Audience (Optional) edit field Delete group" at bounding box center [366, 98] width 250 height 8
drag, startPoint x: 475, startPoint y: 112, endPoint x: 480, endPoint y: 112, distance: 5.2
click at [475, 112] on Audience "Target Audience (Optional)" at bounding box center [361, 110] width 233 height 7
click at [272, 131] on span "Millennial Travellers" at bounding box center [364, 127] width 236 height 7
click at [483, 113] on div at bounding box center [484, 110] width 6 height 7
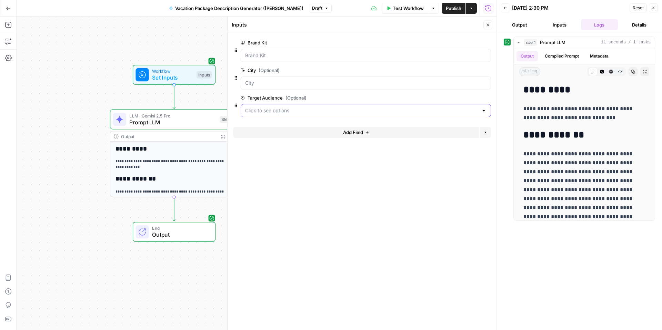
click at [237, 105] on icon "button" at bounding box center [236, 106] width 6 height 6
click at [305, 100] on span "(Optional)" at bounding box center [295, 97] width 21 height 7
click at [305, 107] on Audience "Target Audience (Optional)" at bounding box center [361, 110] width 233 height 7
click at [465, 100] on span "edit field" at bounding box center [464, 98] width 15 height 6
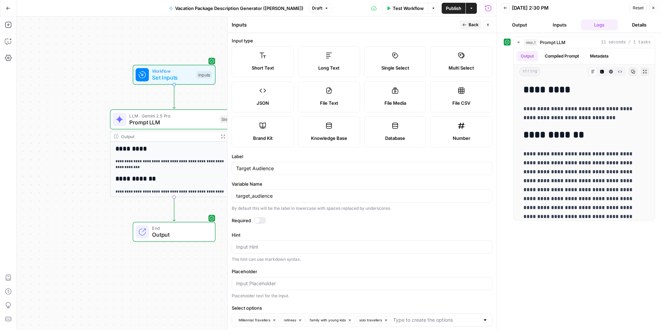
click at [472, 26] on span "Back" at bounding box center [473, 25] width 10 height 6
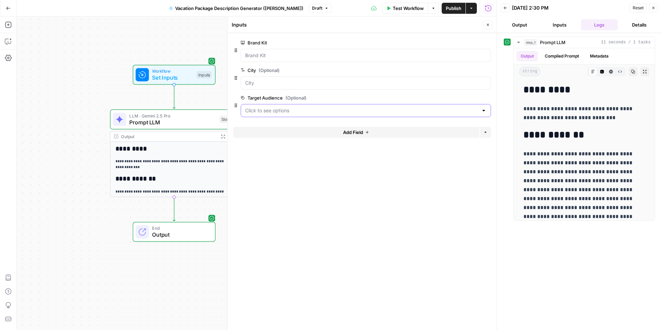
click at [305, 113] on Audience "Target Audience (Optional)" at bounding box center [361, 110] width 233 height 7
click at [280, 129] on span "Millennial Travellers" at bounding box center [364, 127] width 236 height 7
click at [386, 177] on form "Brand Kit edit field Delete group City (Optional) edit field Delete group Targe…" at bounding box center [361, 181] width 269 height 297
click at [290, 112] on Audience "Target Audience (Optional)" at bounding box center [361, 110] width 233 height 7
click at [282, 125] on span "Millennial Travellers" at bounding box center [364, 127] width 236 height 7
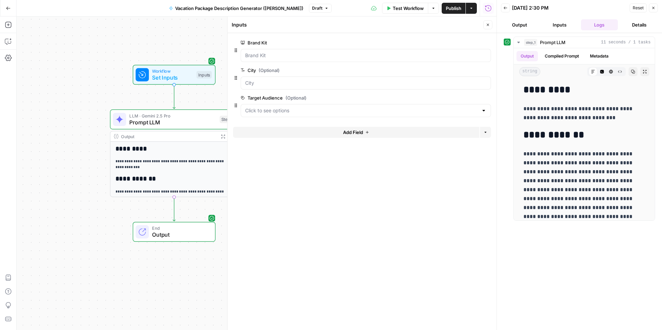
click at [483, 110] on div at bounding box center [484, 110] width 6 height 7
click at [260, 89] on div at bounding box center [366, 82] width 250 height 13
click at [262, 104] on div at bounding box center [366, 110] width 250 height 13
click at [270, 110] on Audience "Target Audience (Optional)" at bounding box center [361, 110] width 233 height 7
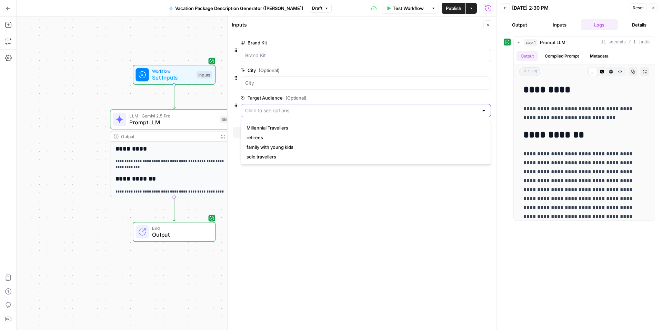
click at [272, 110] on Audience "Target Audience (Optional)" at bounding box center [361, 110] width 233 height 7
click at [275, 129] on span "Millennial Travellers" at bounding box center [364, 127] width 236 height 7
click at [345, 177] on form "Brand Kit edit field Delete group City (Optional) edit field Delete group Targe…" at bounding box center [361, 181] width 269 height 297
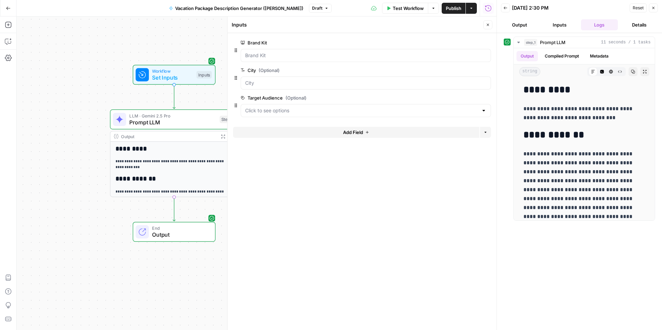
click at [489, 25] on span "Close" at bounding box center [489, 25] width 0 height 0
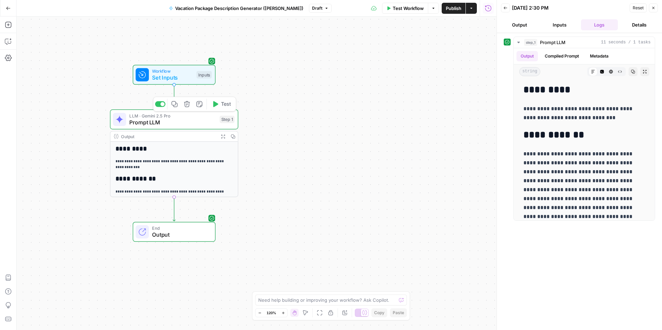
click at [196, 115] on span "LLM · Gemini 2.5 Pro" at bounding box center [172, 115] width 87 height 7
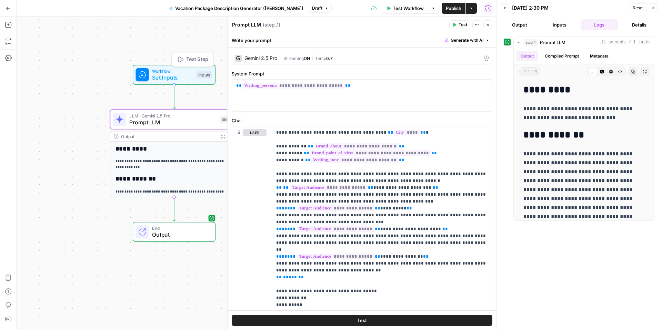
click at [179, 74] on span "Set Inputs" at bounding box center [172, 77] width 41 height 8
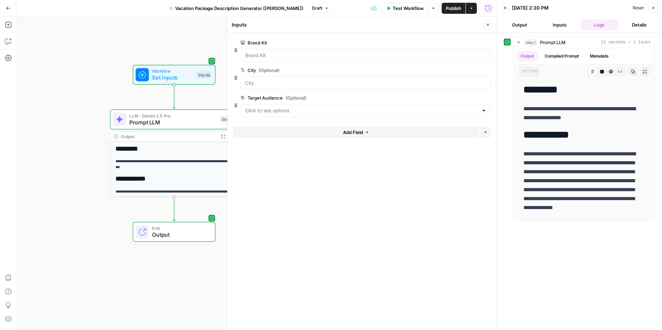
click at [339, 115] on div at bounding box center [366, 110] width 250 height 13
click at [290, 132] on button "Millennial Travellers" at bounding box center [366, 128] width 244 height 10
click at [329, 168] on form "Brand Kit edit field Delete group City (Optional) edit field Delete group Targe…" at bounding box center [361, 181] width 269 height 297
click at [454, 4] on button "Publish" at bounding box center [453, 8] width 24 height 11
click at [283, 110] on Audience "Target Audience (Optional)" at bounding box center [361, 110] width 233 height 7
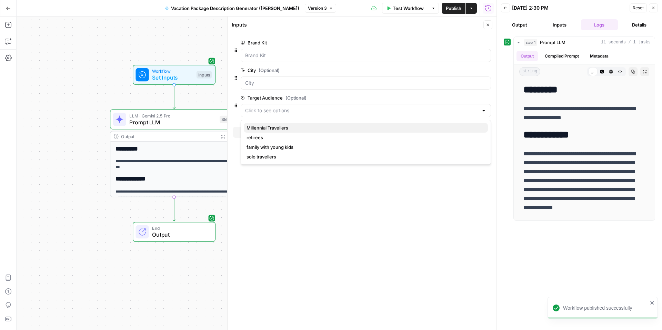
click at [283, 125] on span "Millennial Travellers" at bounding box center [364, 127] width 236 height 7
click at [344, 184] on form "Brand Kit edit field Delete group City (Optional) edit field Delete group Targe…" at bounding box center [361, 181] width 269 height 297
click at [483, 117] on div at bounding box center [366, 110] width 250 height 13
click at [469, 142] on button "retirees" at bounding box center [366, 138] width 244 height 10
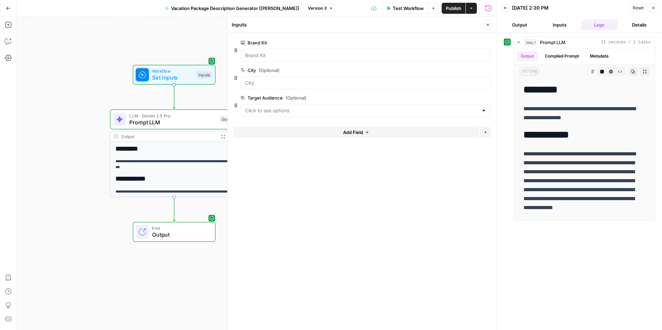
click at [484, 113] on div at bounding box center [484, 110] width 6 height 7
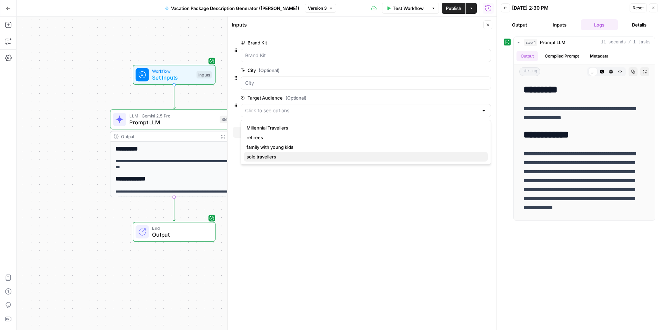
click at [344, 157] on span "solo travellers" at bounding box center [364, 156] width 236 height 7
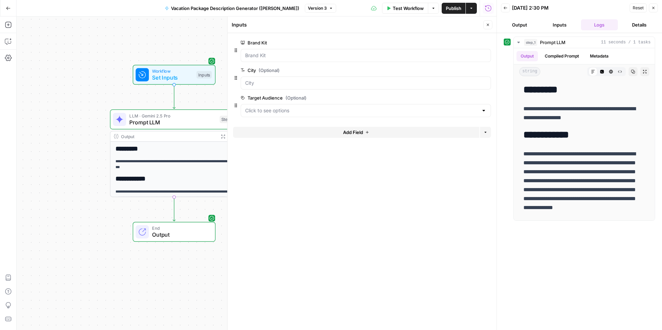
click at [462, 218] on form "Brand Kit edit field Delete group City (Optional) edit field Delete group Targe…" at bounding box center [361, 181] width 269 height 297
click at [651, 9] on icon "button" at bounding box center [653, 8] width 4 height 4
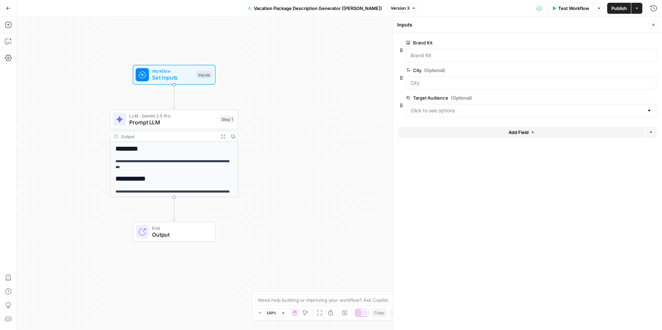
click at [639, 8] on button "Actions" at bounding box center [636, 8] width 11 height 11
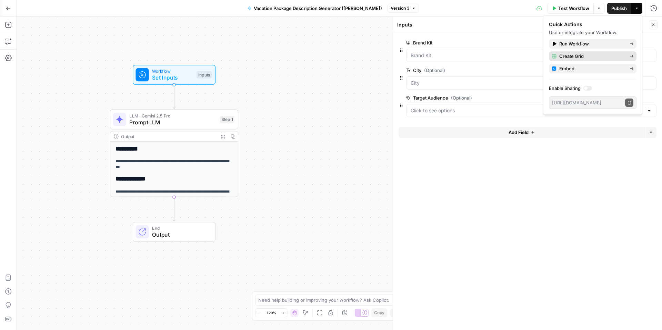
click at [588, 55] on span "Create Grid" at bounding box center [591, 56] width 65 height 7
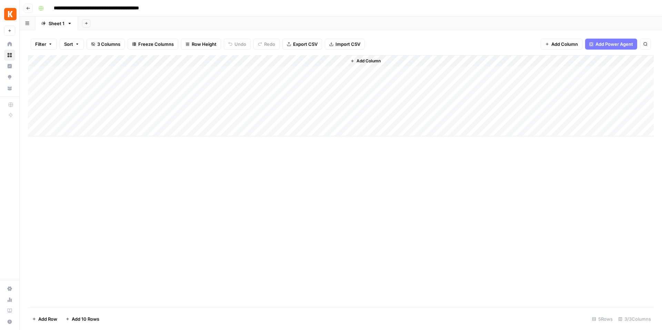
click at [148, 69] on div "Add Column" at bounding box center [340, 95] width 625 height 81
click at [172, 72] on div "Add Column" at bounding box center [340, 95] width 625 height 81
click at [172, 72] on body "**********" at bounding box center [331, 165] width 662 height 330
click at [183, 99] on button "Millennial Travellers" at bounding box center [185, 99] width 47 height 8
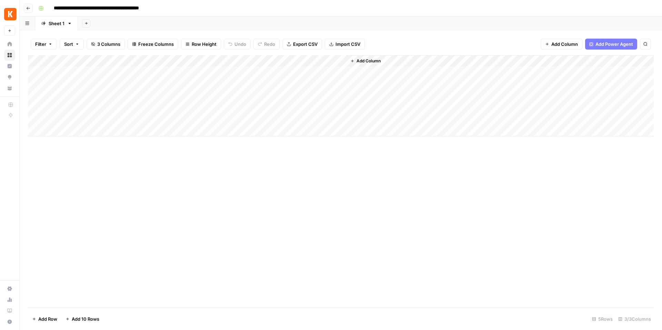
click at [118, 74] on div "Add Column" at bounding box center [340, 95] width 625 height 81
click at [112, 73] on div "Add Column" at bounding box center [340, 95] width 625 height 81
click at [112, 73] on textarea at bounding box center [107, 73] width 110 height 10
type textarea "*********"
click at [103, 82] on div "Add Column" at bounding box center [340, 95] width 625 height 81
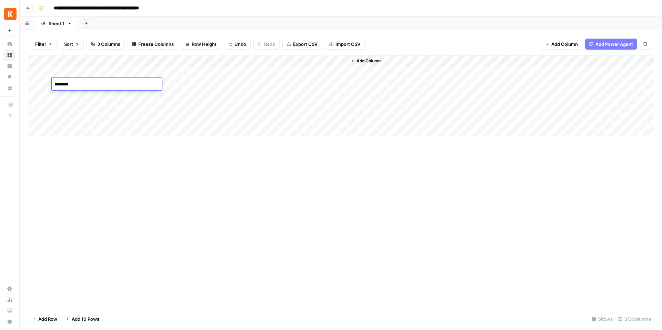
type textarea "*********"
click at [178, 86] on div "Add Column" at bounding box center [340, 95] width 625 height 81
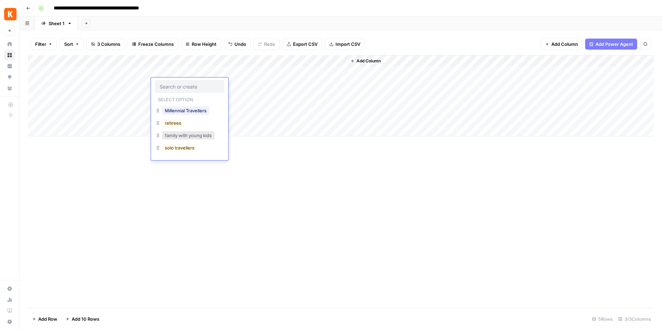
click at [197, 134] on button "family with young kids" at bounding box center [188, 135] width 52 height 8
click at [367, 112] on div "Add Column" at bounding box center [499, 95] width 307 height 81
click at [320, 61] on div "Add Column" at bounding box center [340, 95] width 625 height 81
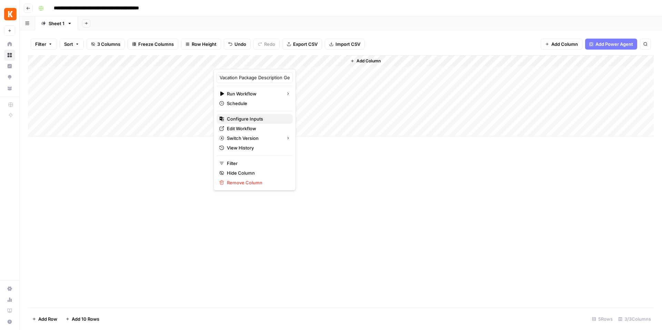
click at [250, 115] on span "Configure Inputs" at bounding box center [257, 118] width 60 height 7
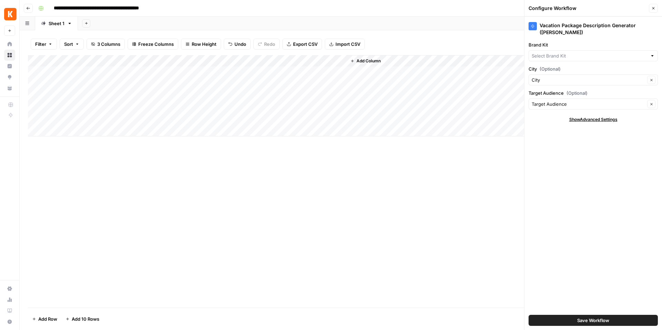
click at [546, 54] on div at bounding box center [592, 55] width 129 height 11
click at [562, 74] on span "[EN-US] - Kayak" at bounding box center [591, 76] width 115 height 7
type input "[EN-US] - Kayak"
click at [609, 318] on span "Save Workflow" at bounding box center [593, 320] width 32 height 7
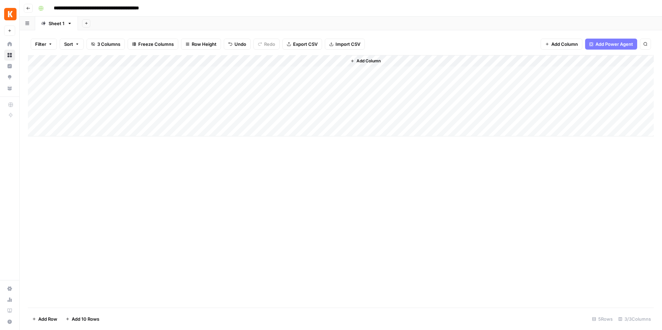
click at [337, 149] on div "Add Column" at bounding box center [340, 181] width 625 height 253
click at [341, 61] on div "Add Column" at bounding box center [340, 95] width 625 height 81
click at [355, 74] on span "All Rows" at bounding box center [364, 76] width 43 height 7
click at [370, 72] on div "Add Column" at bounding box center [340, 95] width 625 height 81
click at [402, 72] on div "Add Column" at bounding box center [340, 95] width 625 height 81
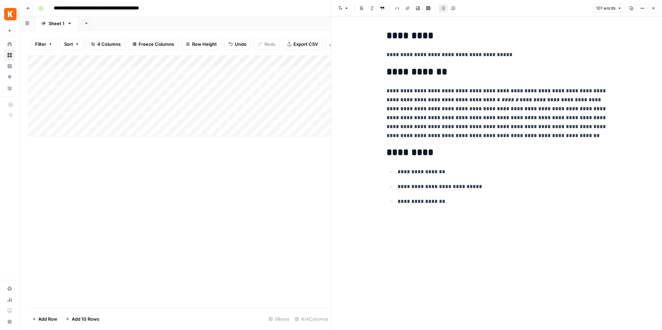
click at [305, 177] on div "Add Column" at bounding box center [179, 181] width 303 height 253
click at [246, 83] on div "Add Column" at bounding box center [179, 95] width 303 height 81
click at [328, 84] on div at bounding box center [331, 165] width 7 height 330
click at [652, 8] on icon "button" at bounding box center [653, 8] width 4 height 4
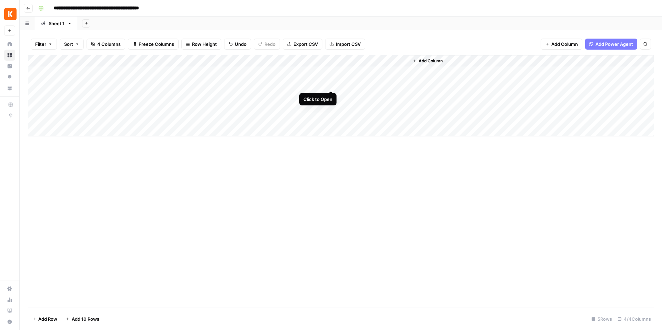
click at [332, 83] on div "Add Column" at bounding box center [340, 95] width 625 height 81
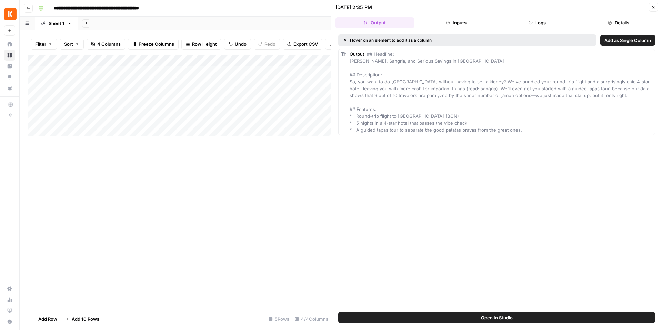
click at [291, 178] on div "Add Column" at bounding box center [179, 181] width 303 height 253
click at [652, 4] on button "Close" at bounding box center [652, 7] width 9 height 9
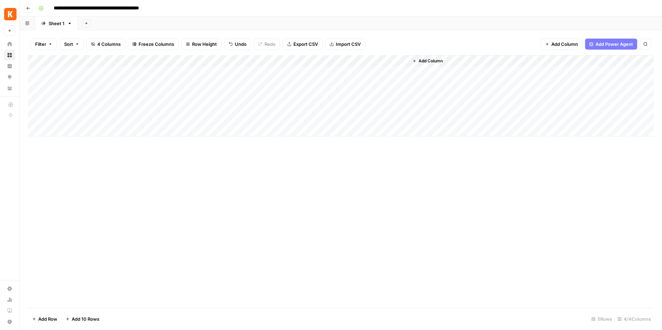
drag, startPoint x: 200, startPoint y: 98, endPoint x: 444, endPoint y: 131, distance: 246.4
click at [444, 131] on div "Add Column" at bounding box center [340, 95] width 625 height 81
click at [517, 122] on div "Add Column" at bounding box center [530, 95] width 245 height 81
click at [401, 95] on div "Add Column" at bounding box center [340, 95] width 625 height 81
click at [237, 93] on div "Add Column" at bounding box center [340, 95] width 625 height 81
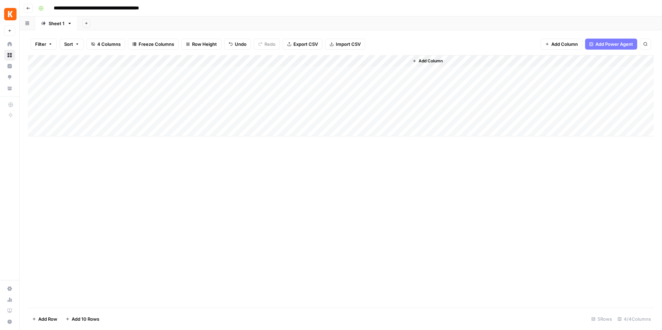
click at [80, 100] on div "Add Column" at bounding box center [340, 95] width 625 height 81
click at [202, 96] on div "Add Column" at bounding box center [340, 95] width 625 height 81
